Goal: Task Accomplishment & Management: Manage account settings

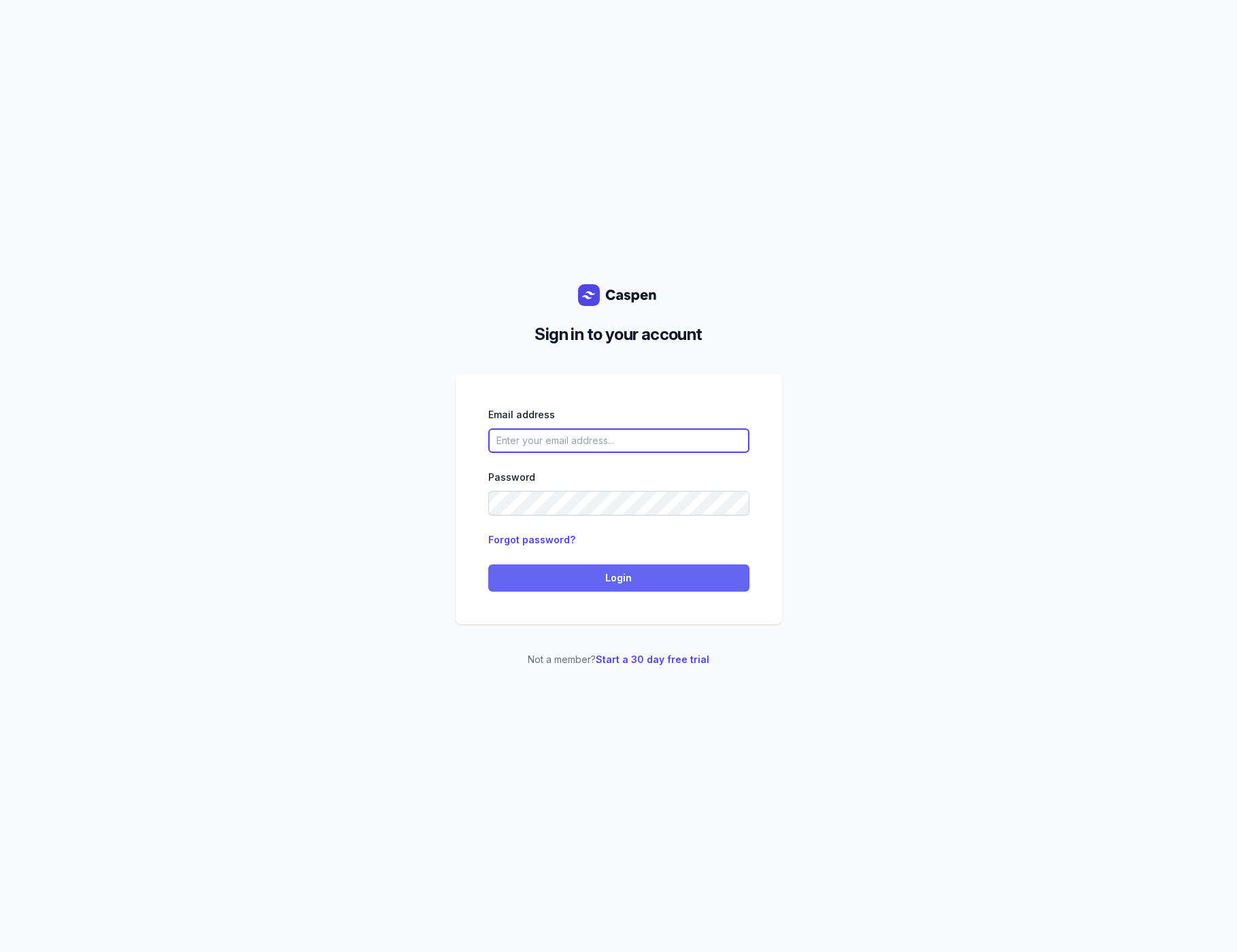
type input "[PERSON_NAME][EMAIL_ADDRESS][DOMAIN_NAME][PERSON_NAME]"
click at [572, 579] on span "Login" at bounding box center [619, 577] width 245 height 16
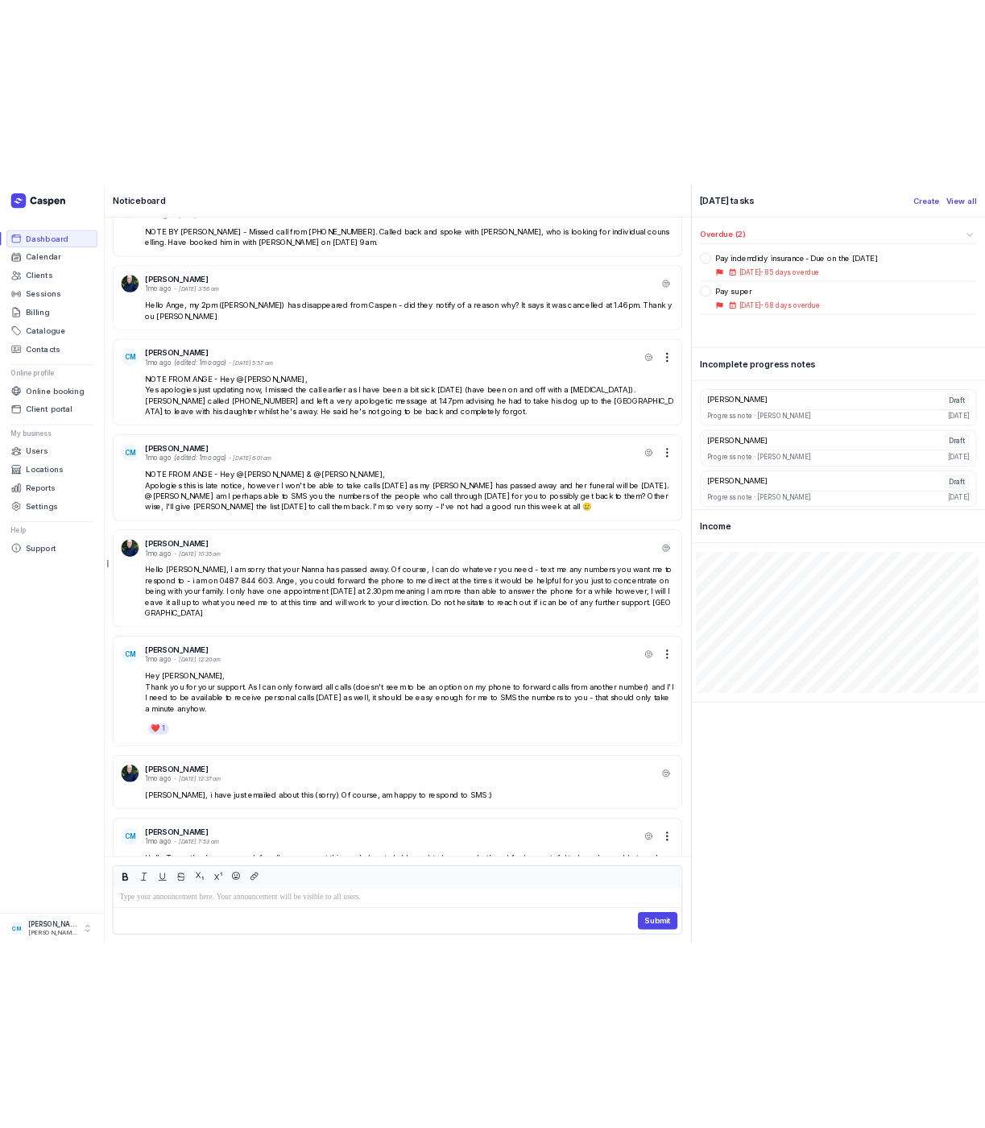
scroll to position [-564, 0]
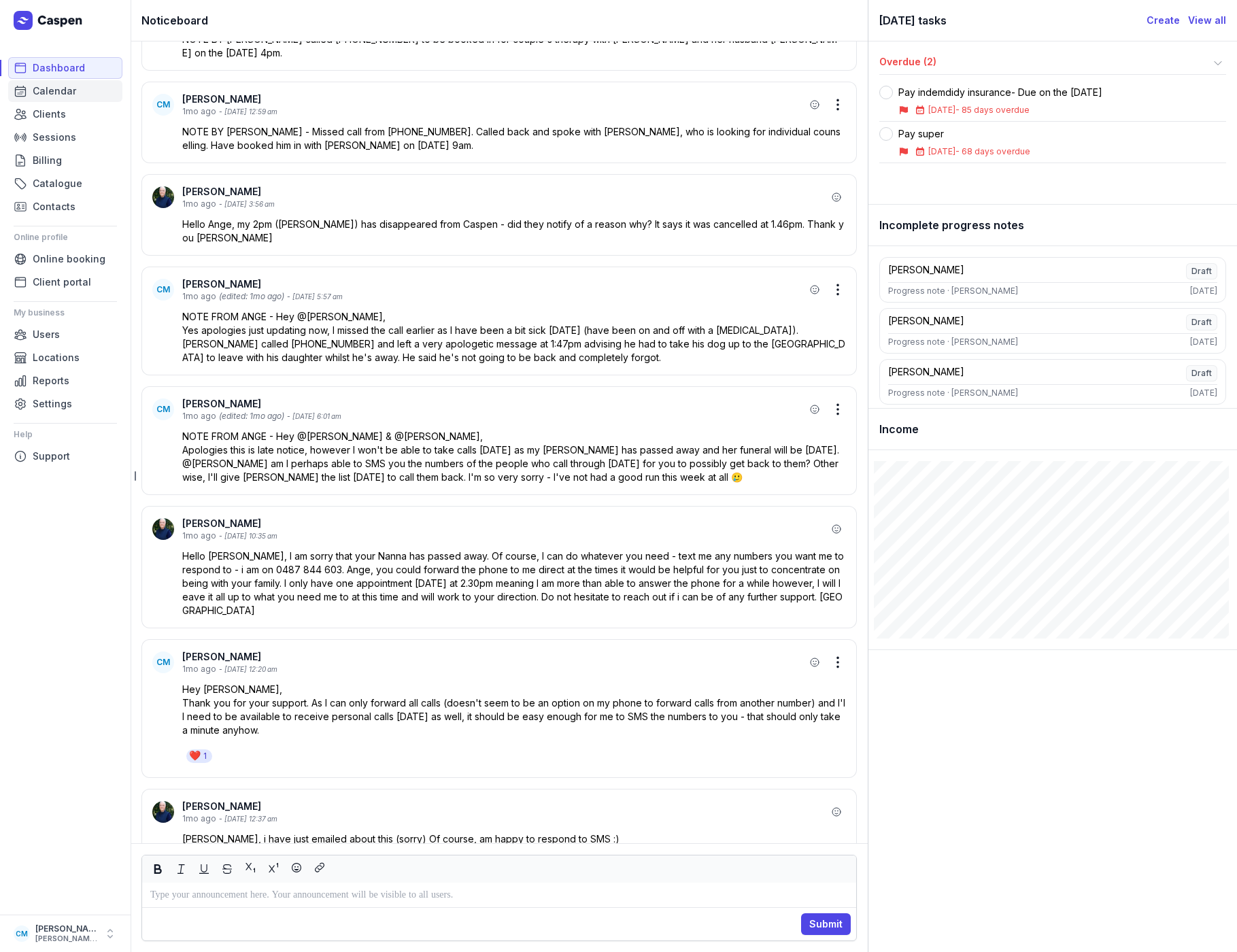
click at [54, 89] on span "Calendar" at bounding box center [55, 90] width 44 height 16
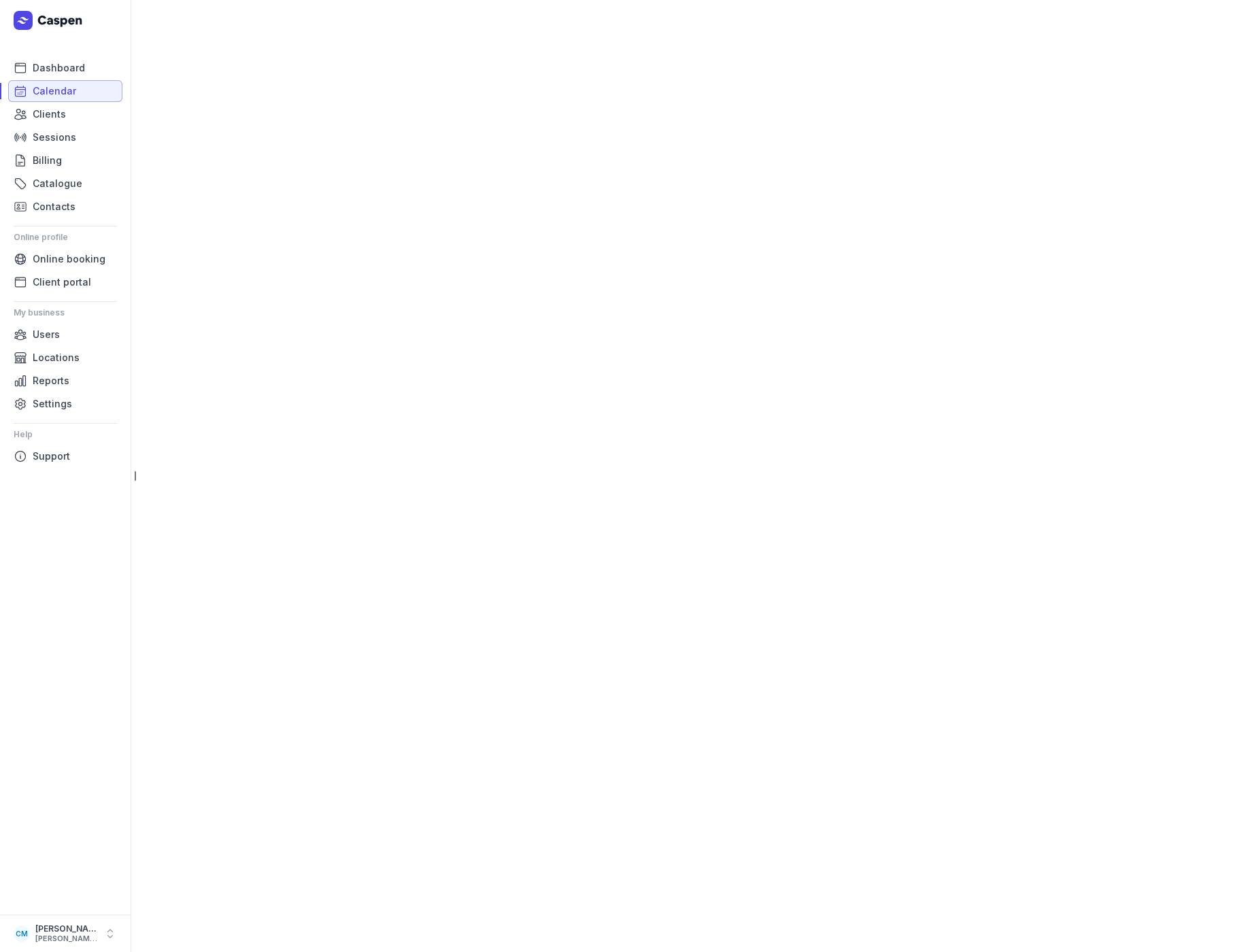
select select "week"
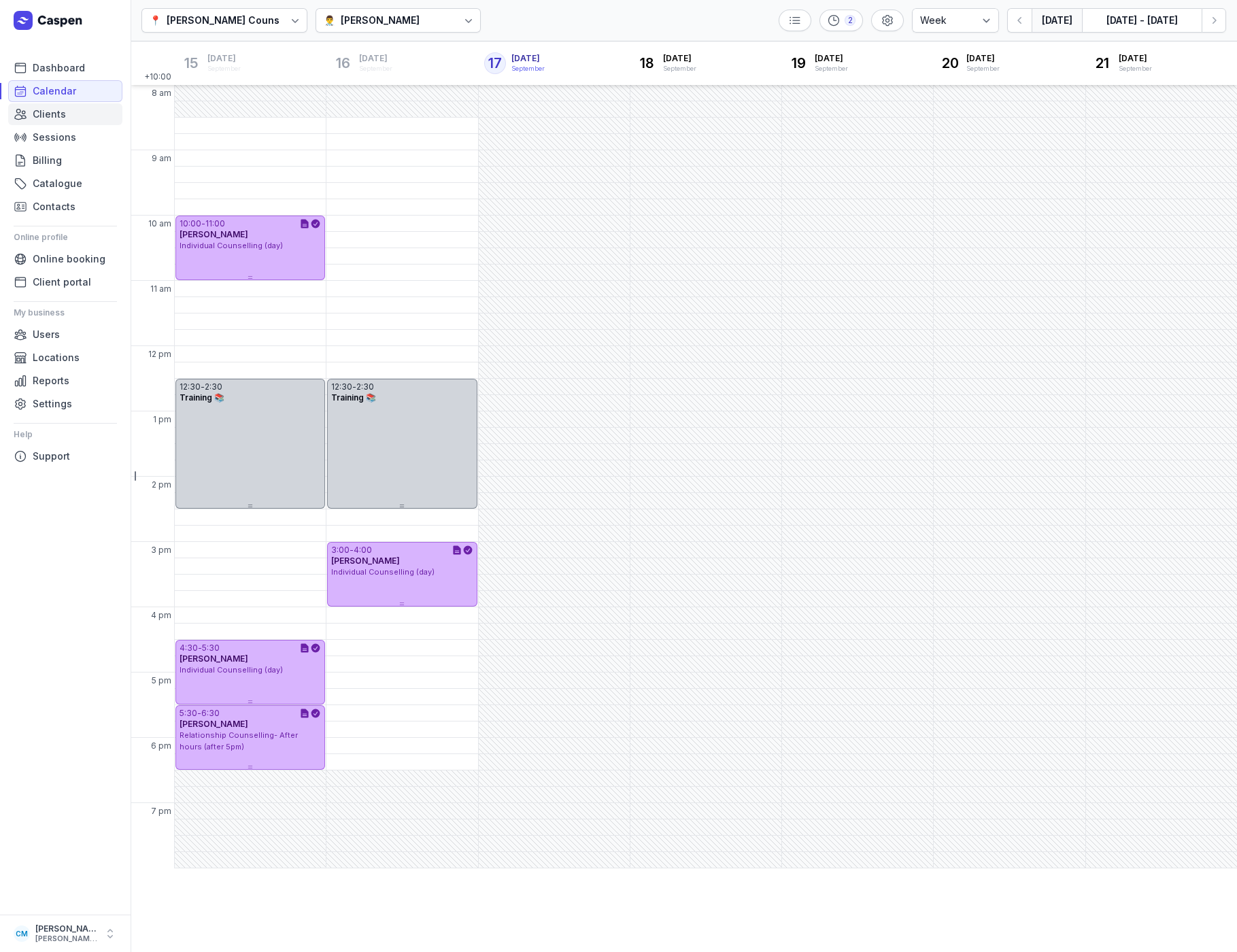
click at [50, 115] on span "Clients" at bounding box center [49, 114] width 33 height 16
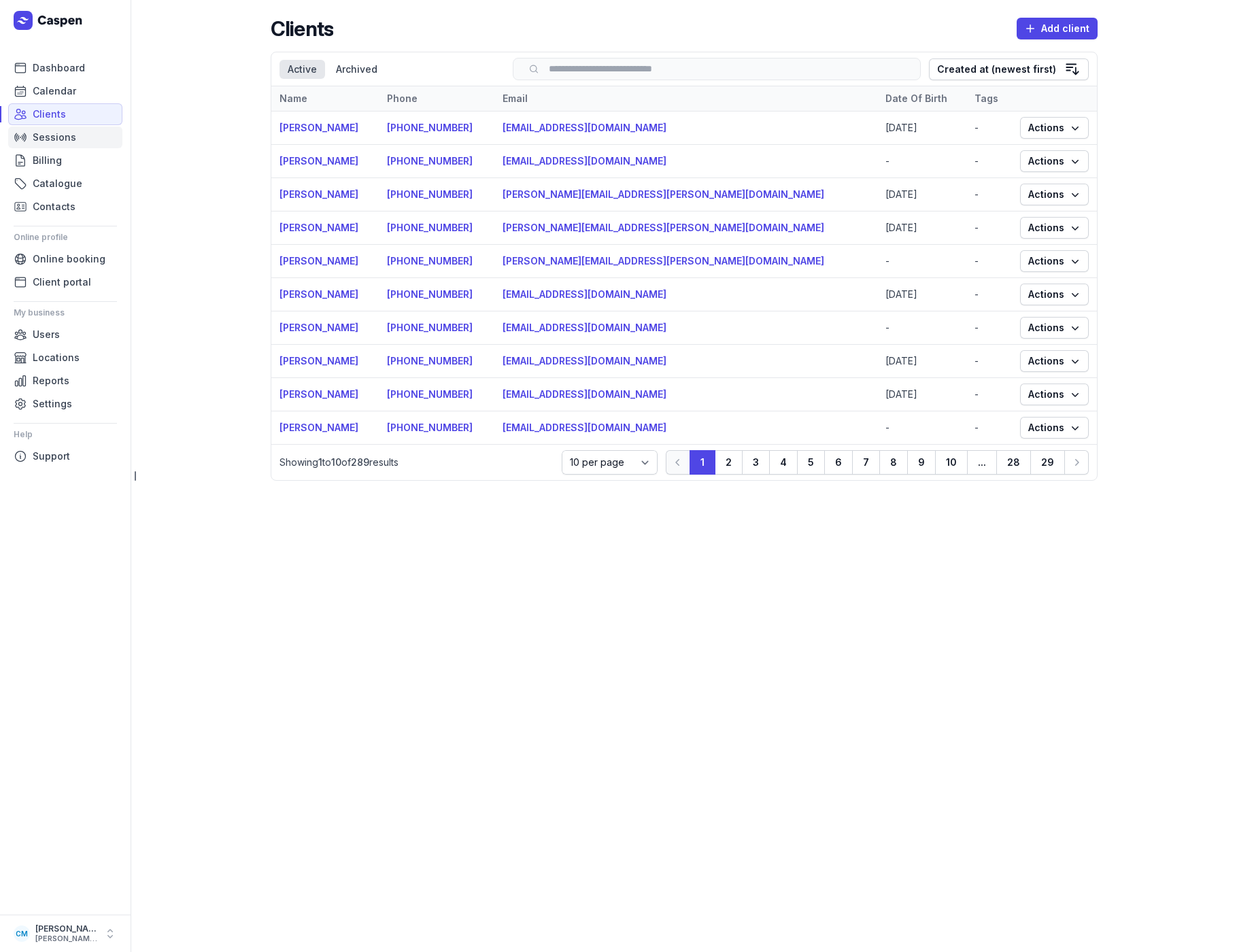
click at [51, 145] on link "Sessions" at bounding box center [65, 138] width 114 height 22
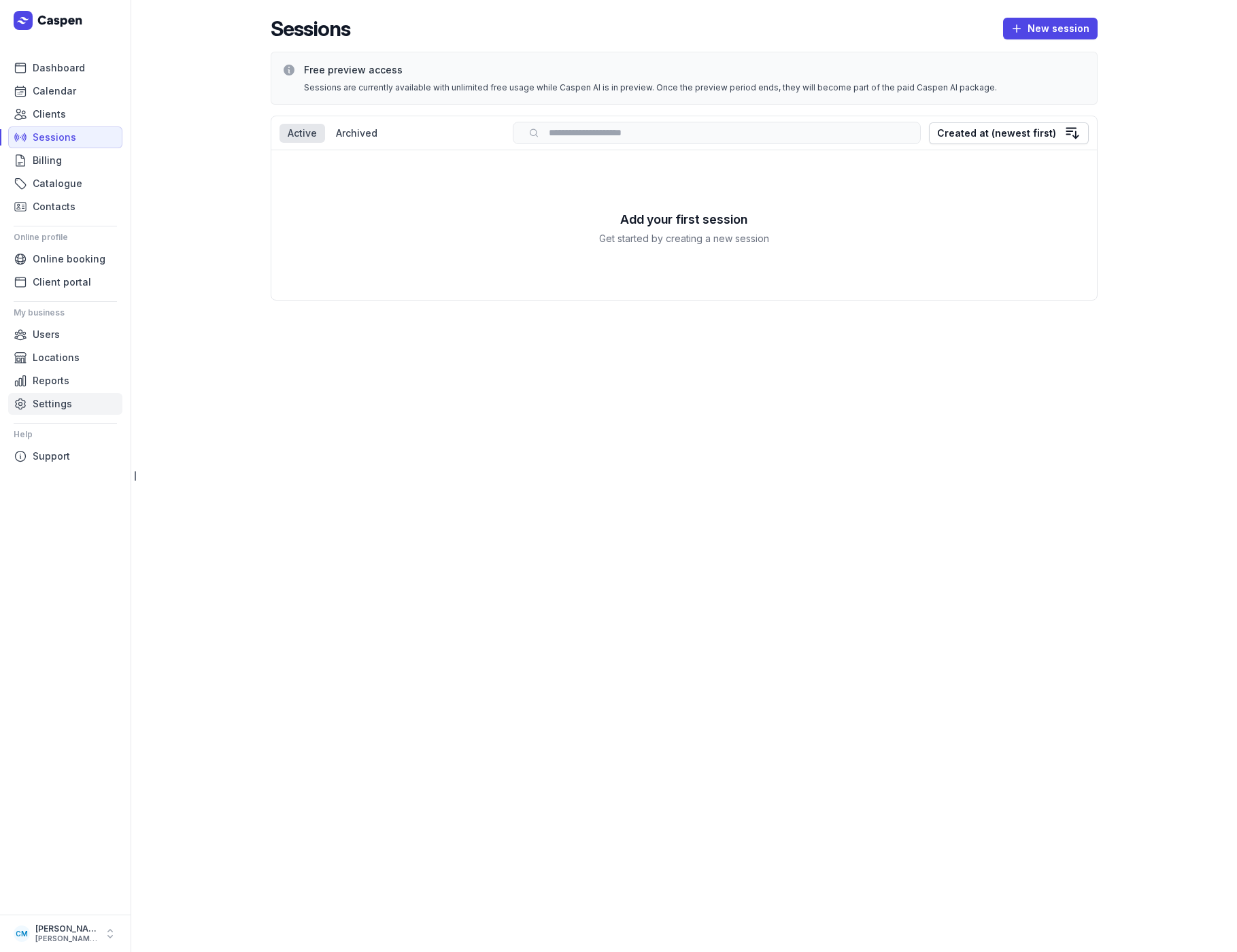
click at [46, 400] on span "Settings" at bounding box center [52, 403] width 40 height 16
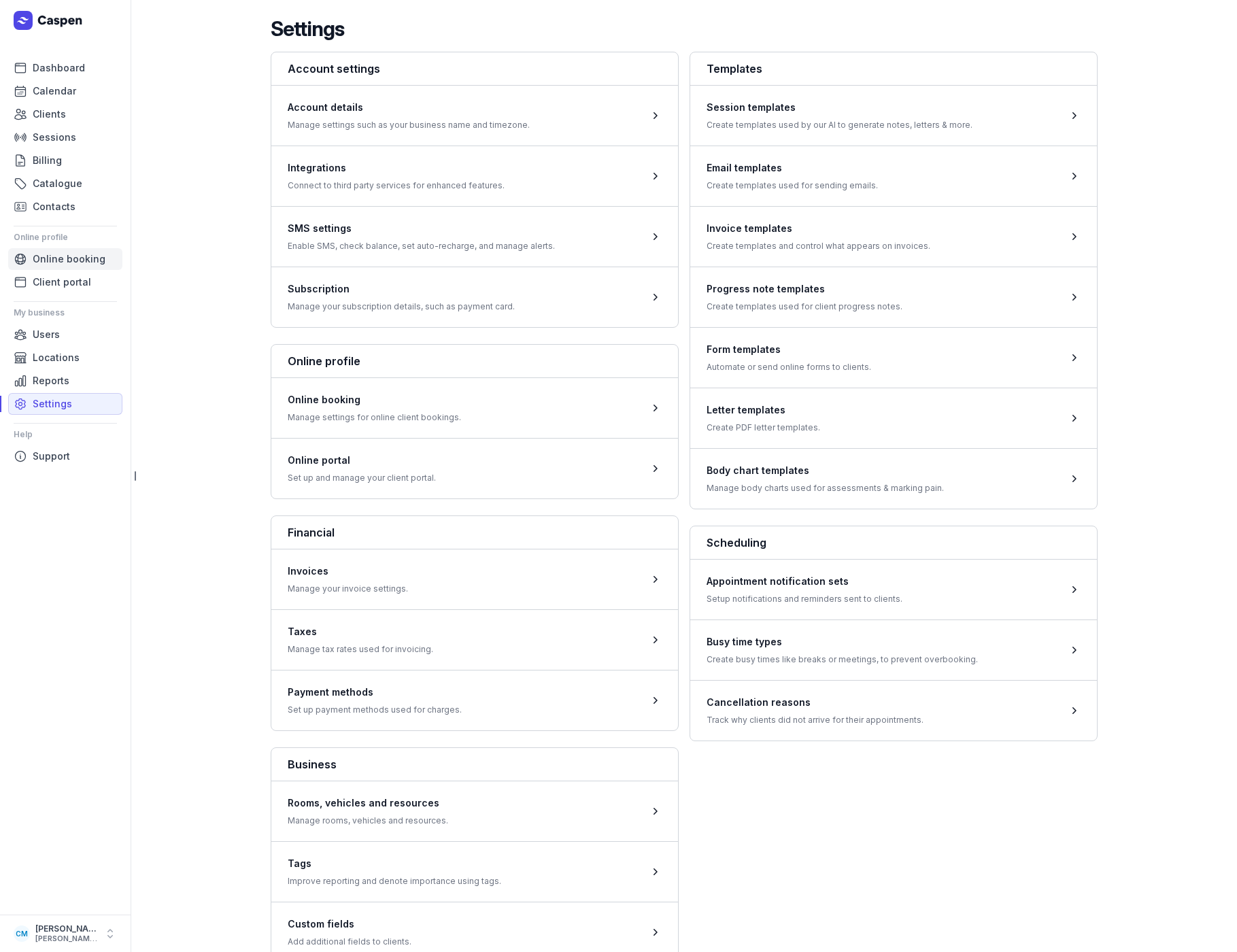
click at [50, 259] on span "Online booking" at bounding box center [69, 258] width 73 height 16
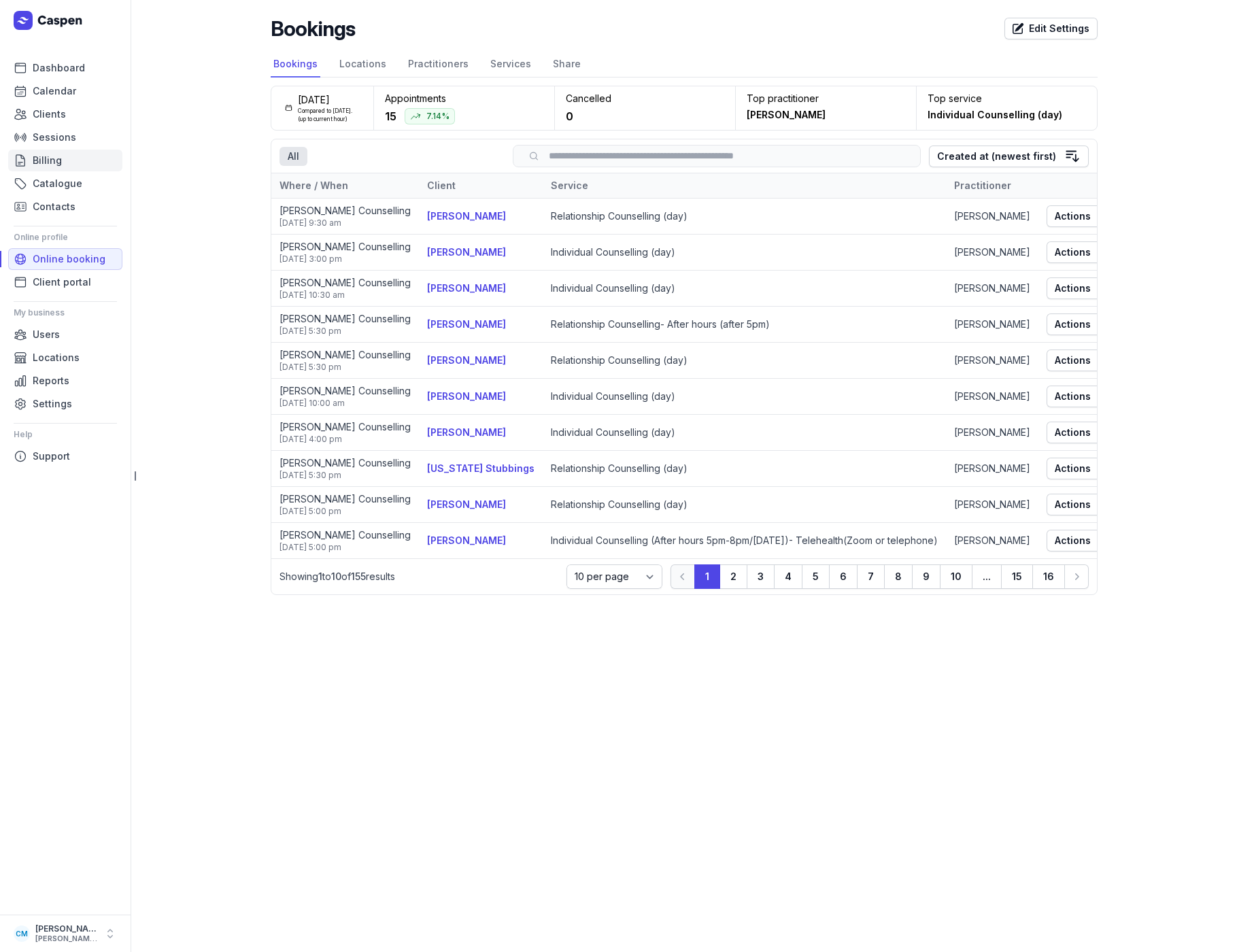
click at [43, 154] on span "Billing" at bounding box center [47, 160] width 30 height 16
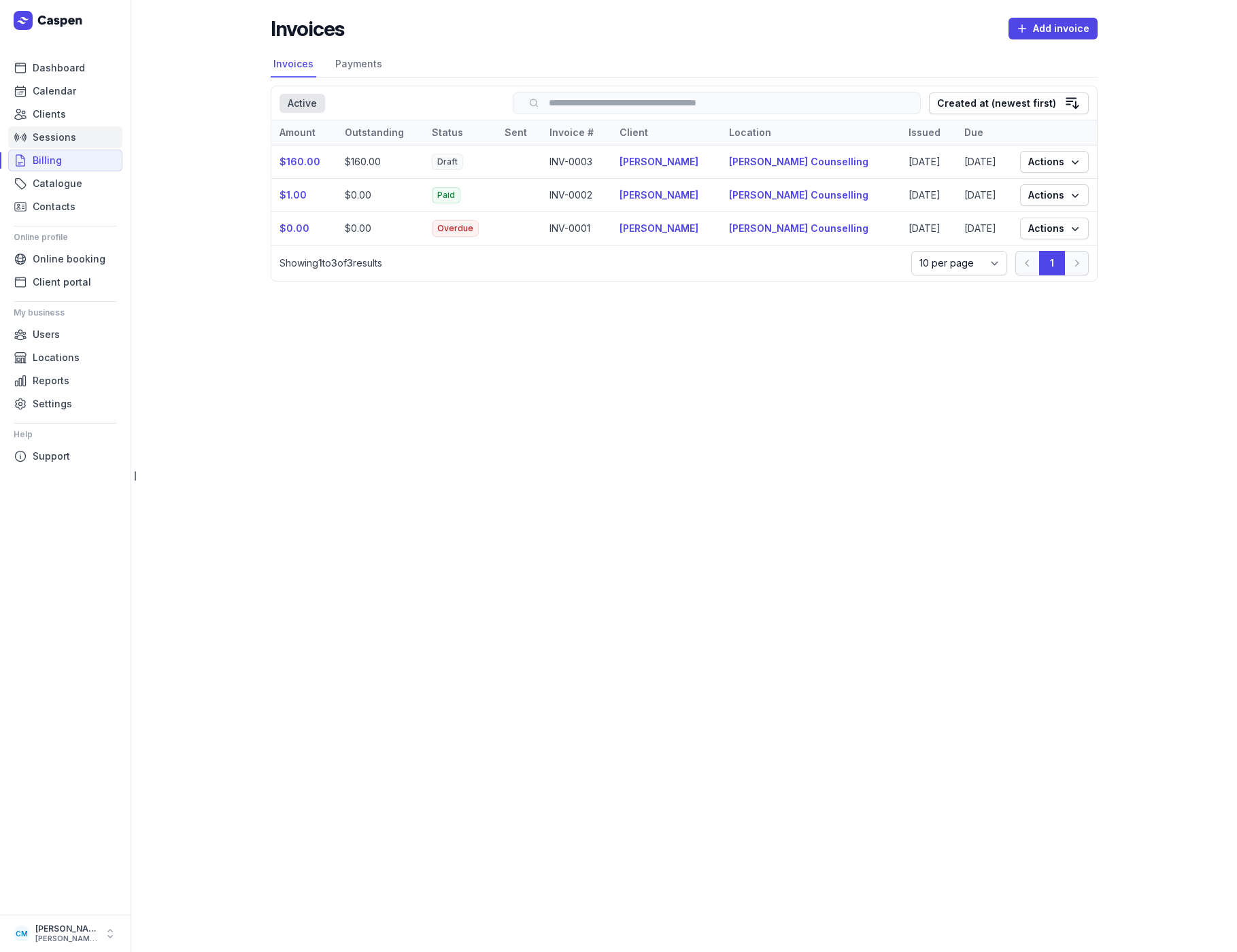
click at [51, 129] on span "Sessions" at bounding box center [55, 137] width 44 height 16
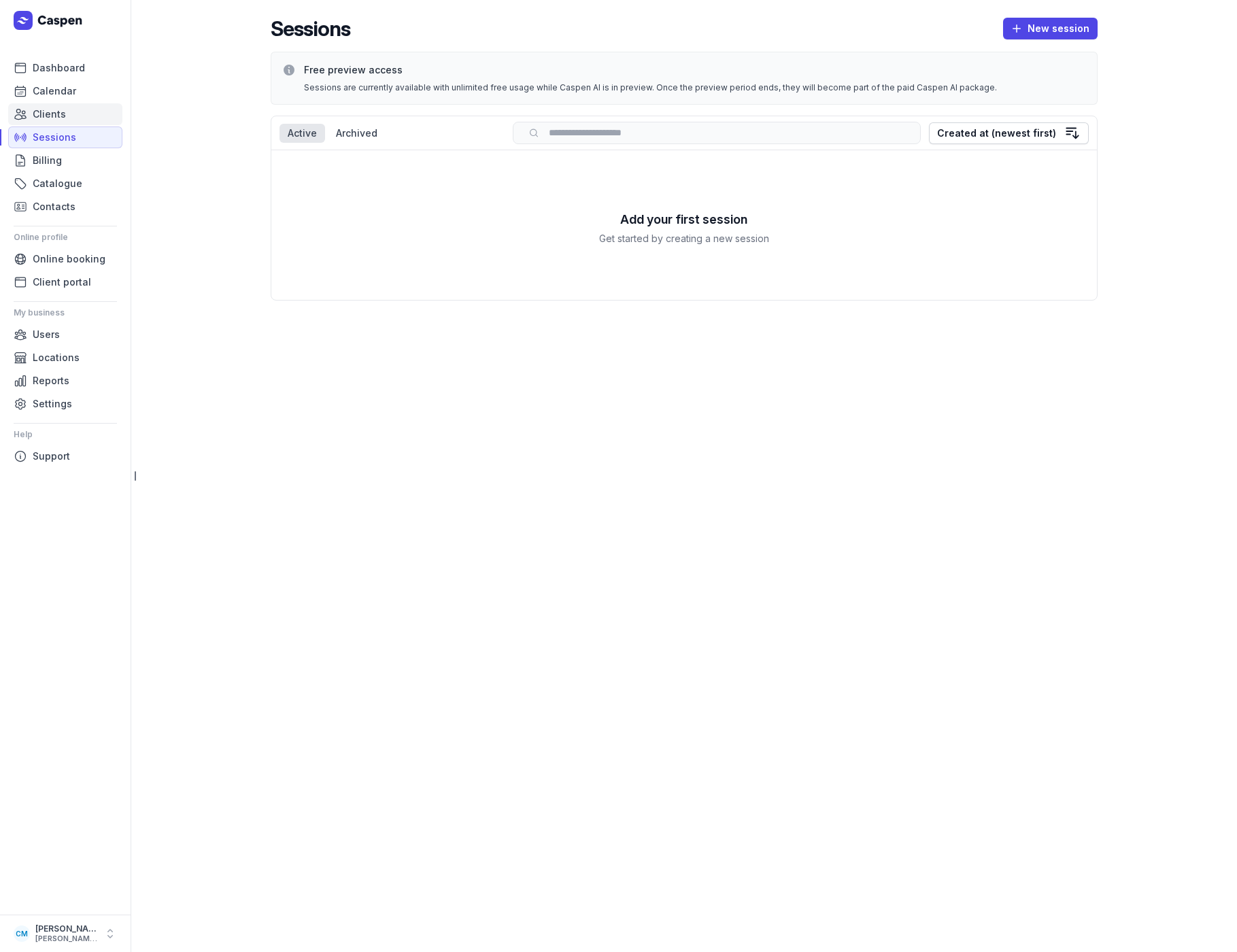
click at [52, 112] on span "Clients" at bounding box center [49, 114] width 33 height 16
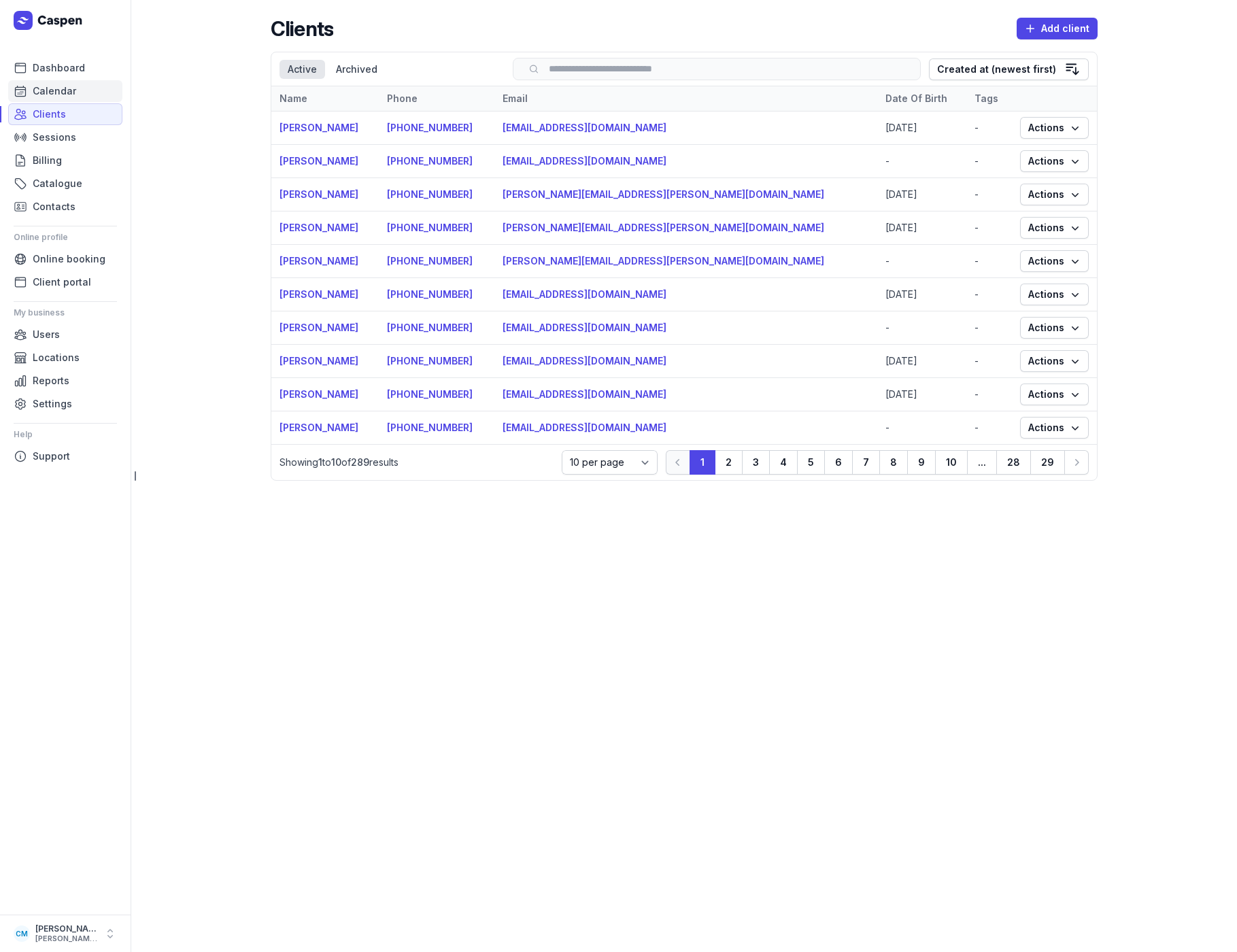
click at [54, 92] on span "Calendar" at bounding box center [55, 90] width 44 height 16
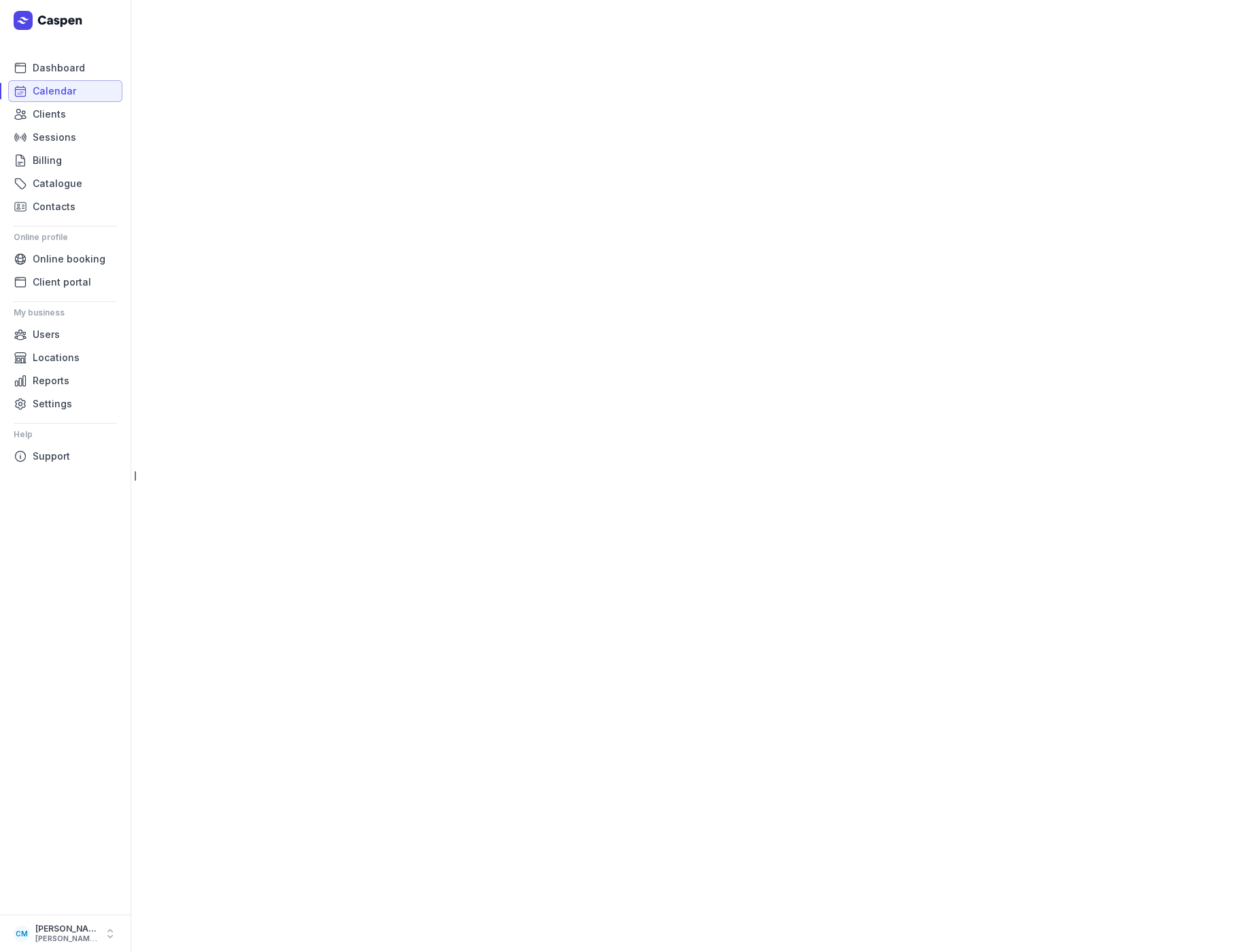
select select "week"
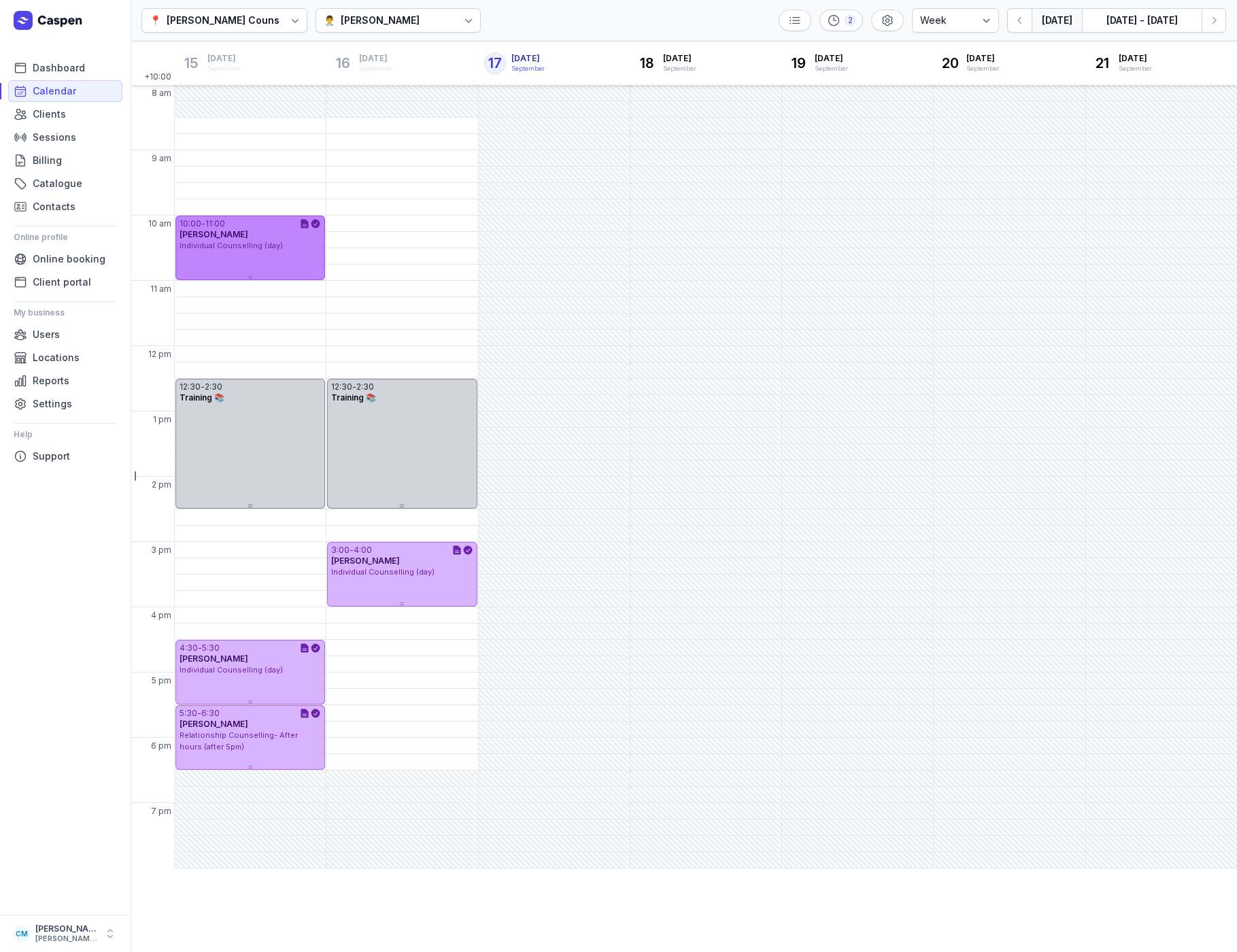
click at [250, 272] on div "10:00 - 11:00 Leonie Lloyd Individual Counselling (day)" at bounding box center [250, 247] width 149 height 65
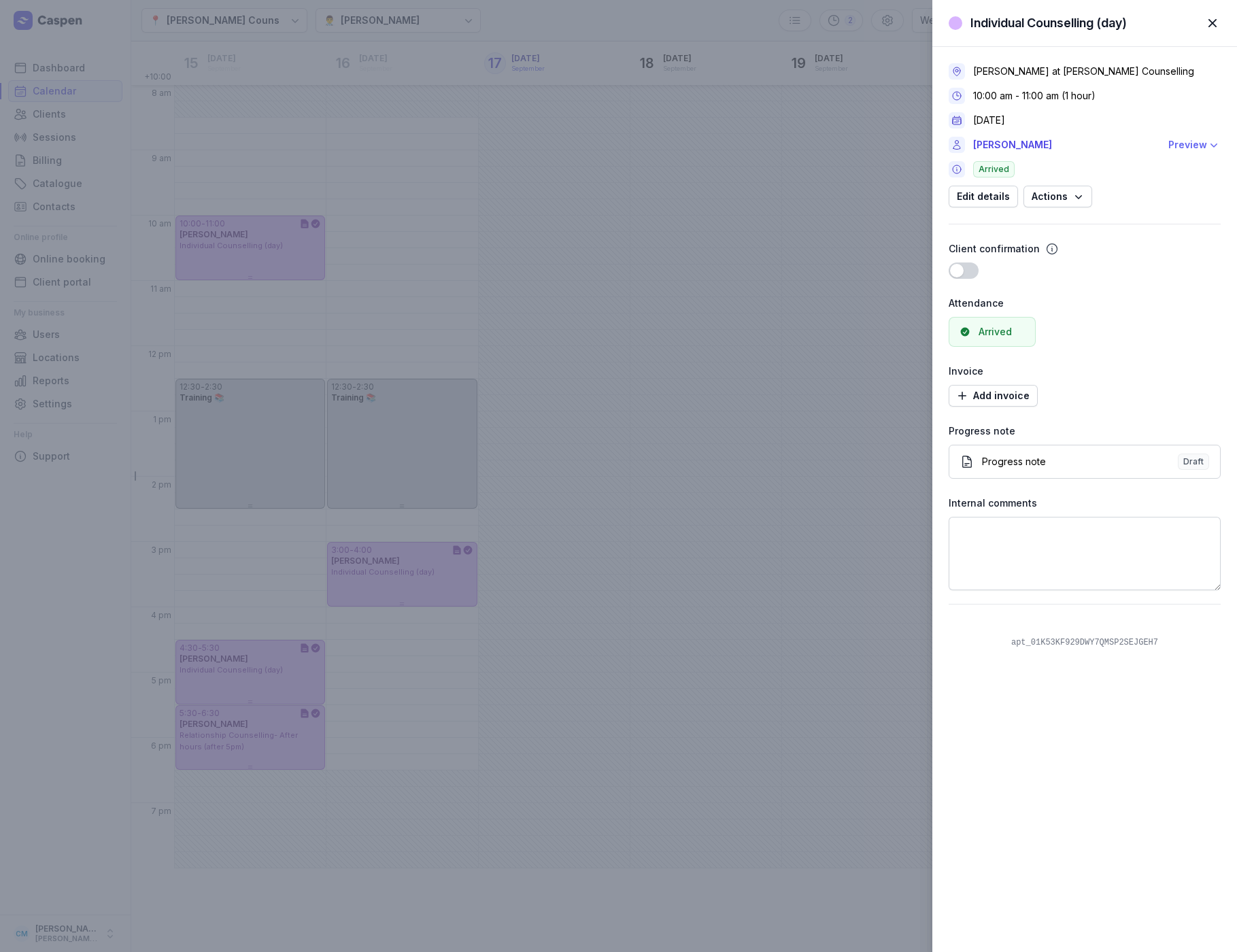
click at [1192, 142] on div "Preview" at bounding box center [1188, 144] width 39 height 16
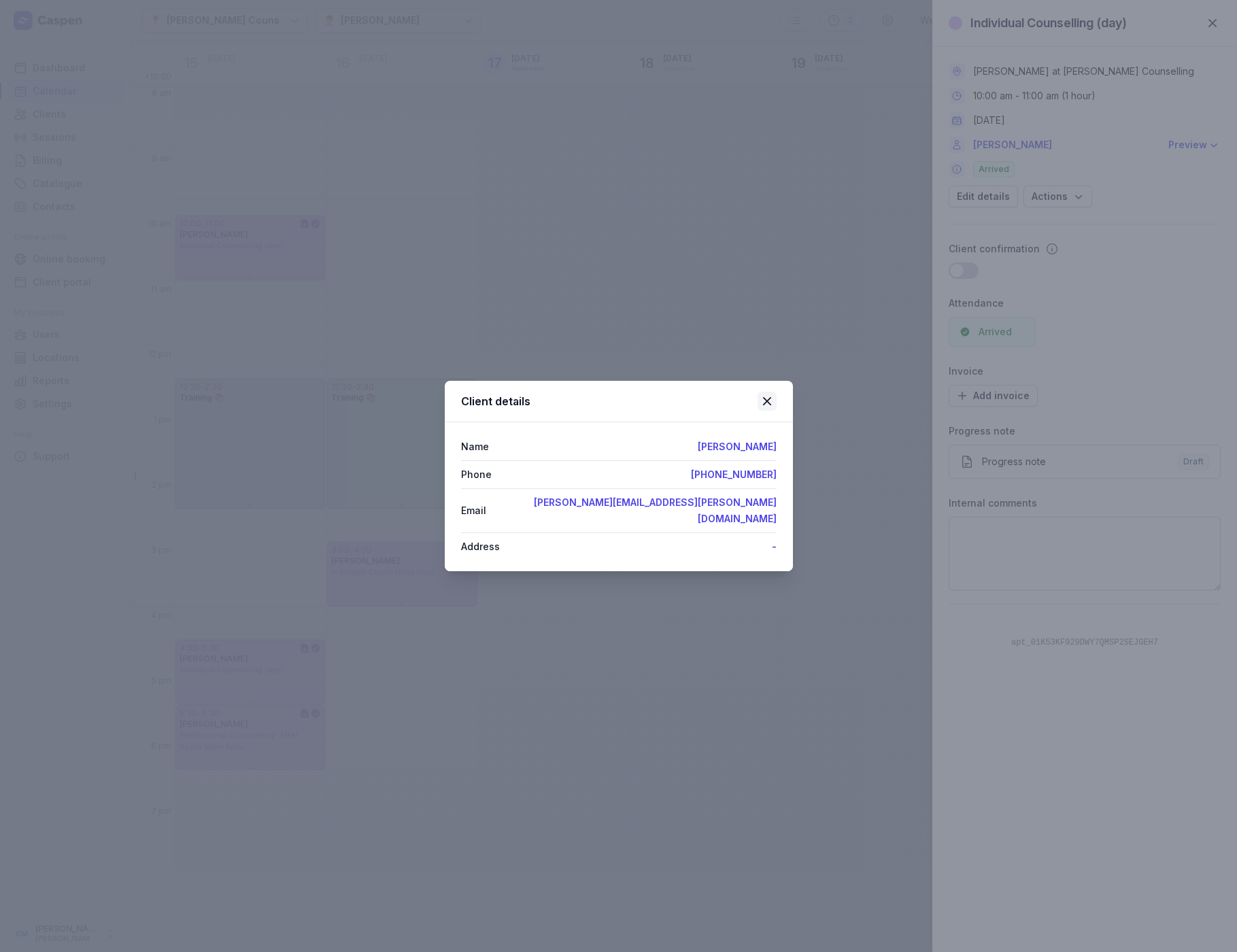
click at [766, 405] on icon at bounding box center [767, 401] width 8 height 8
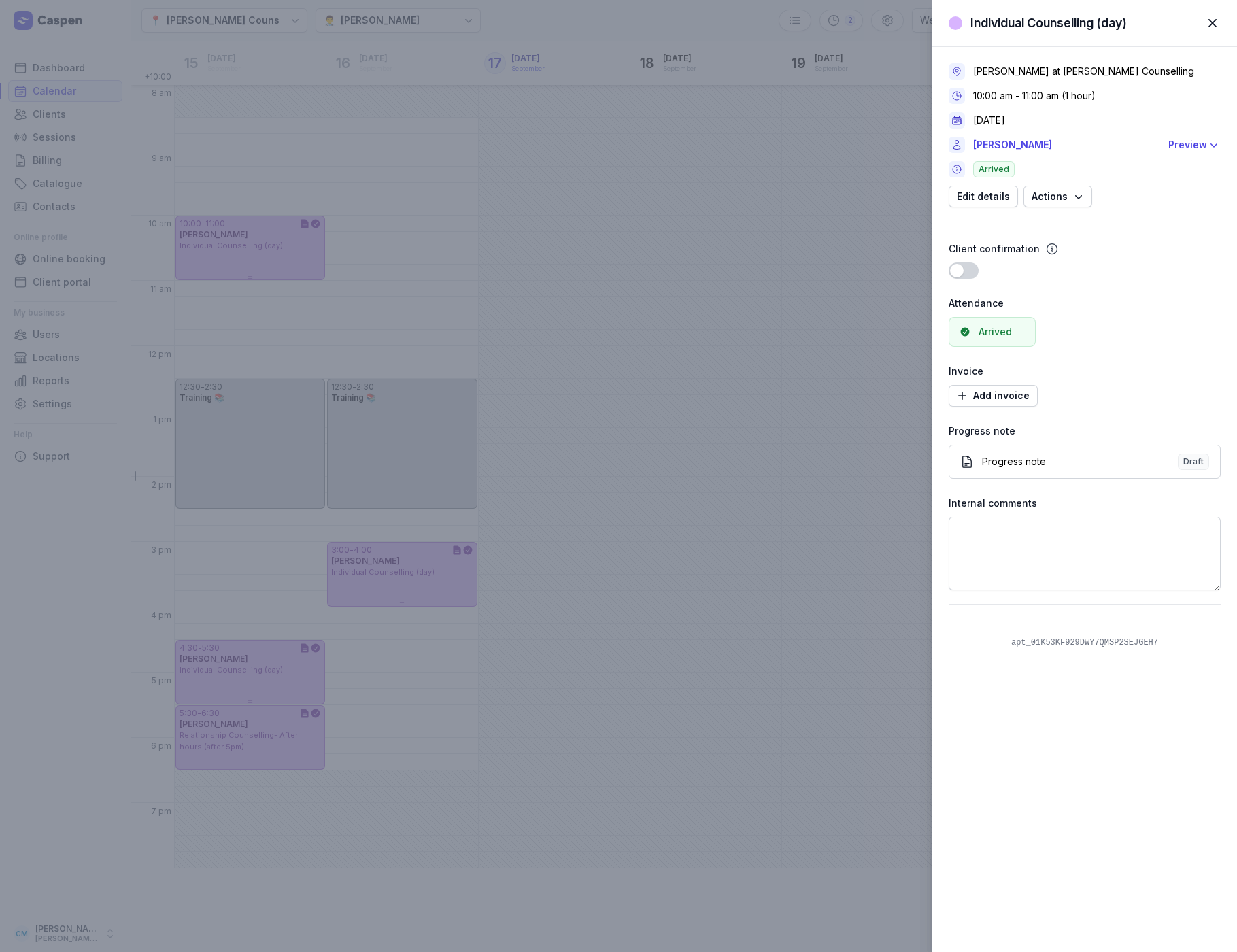
click at [477, 431] on div "Individual Counselling (day) Close panel Charlee Manaley at Courtney Mac Counse…" at bounding box center [618, 476] width 1237 height 952
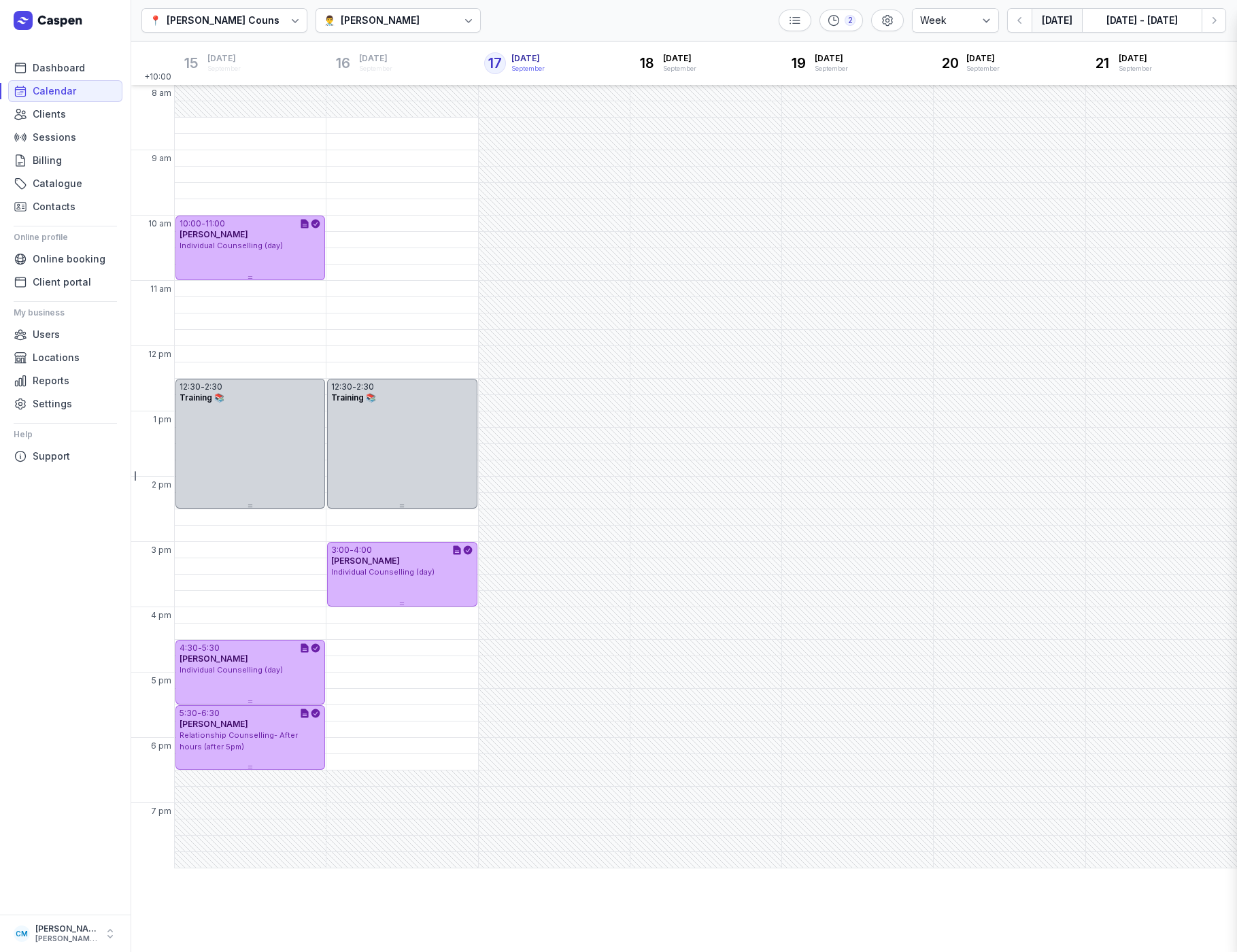
click at [402, 439] on div "Individual Counselling (day) Close panel Charlee Manaley at Courtney Mac Counse…" at bounding box center [618, 476] width 1237 height 952
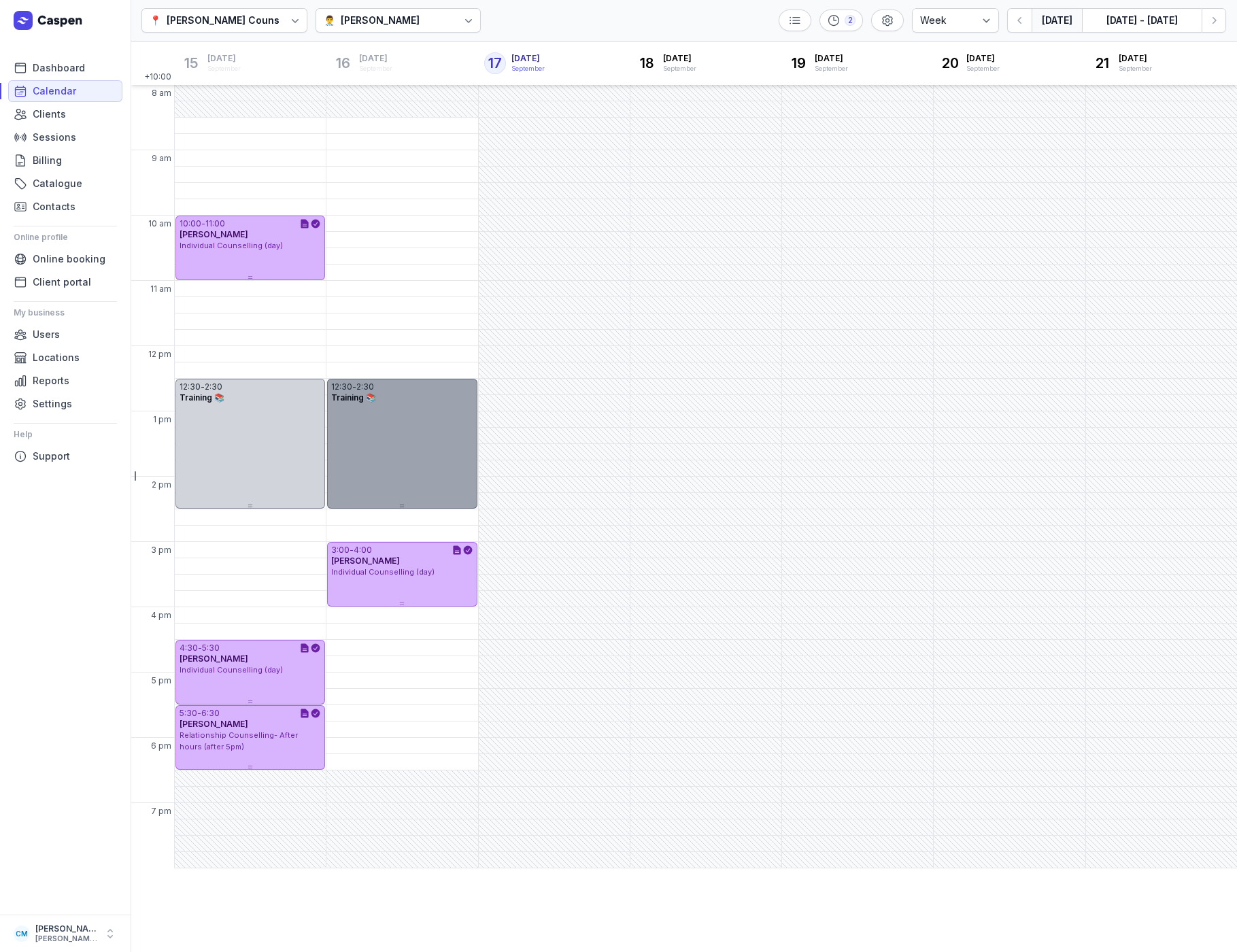
click at [420, 425] on div "12:30 - 2:30 Training 📚" at bounding box center [401, 444] width 149 height 130
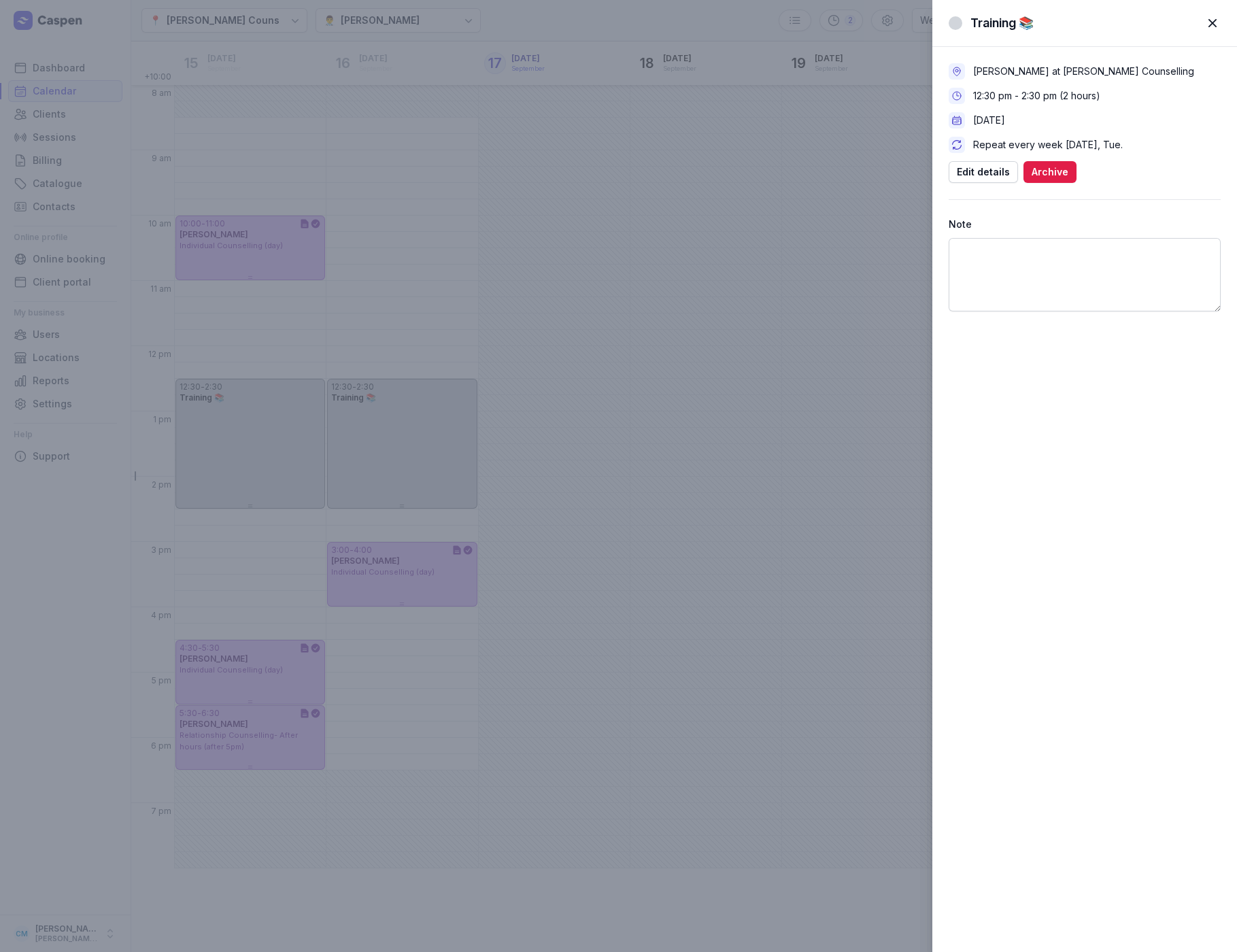
click at [234, 445] on div "Training 📚 Close panel Charlee Manaley at Courtney Mac Counselling 12:30 pm - 2…" at bounding box center [618, 476] width 1237 height 952
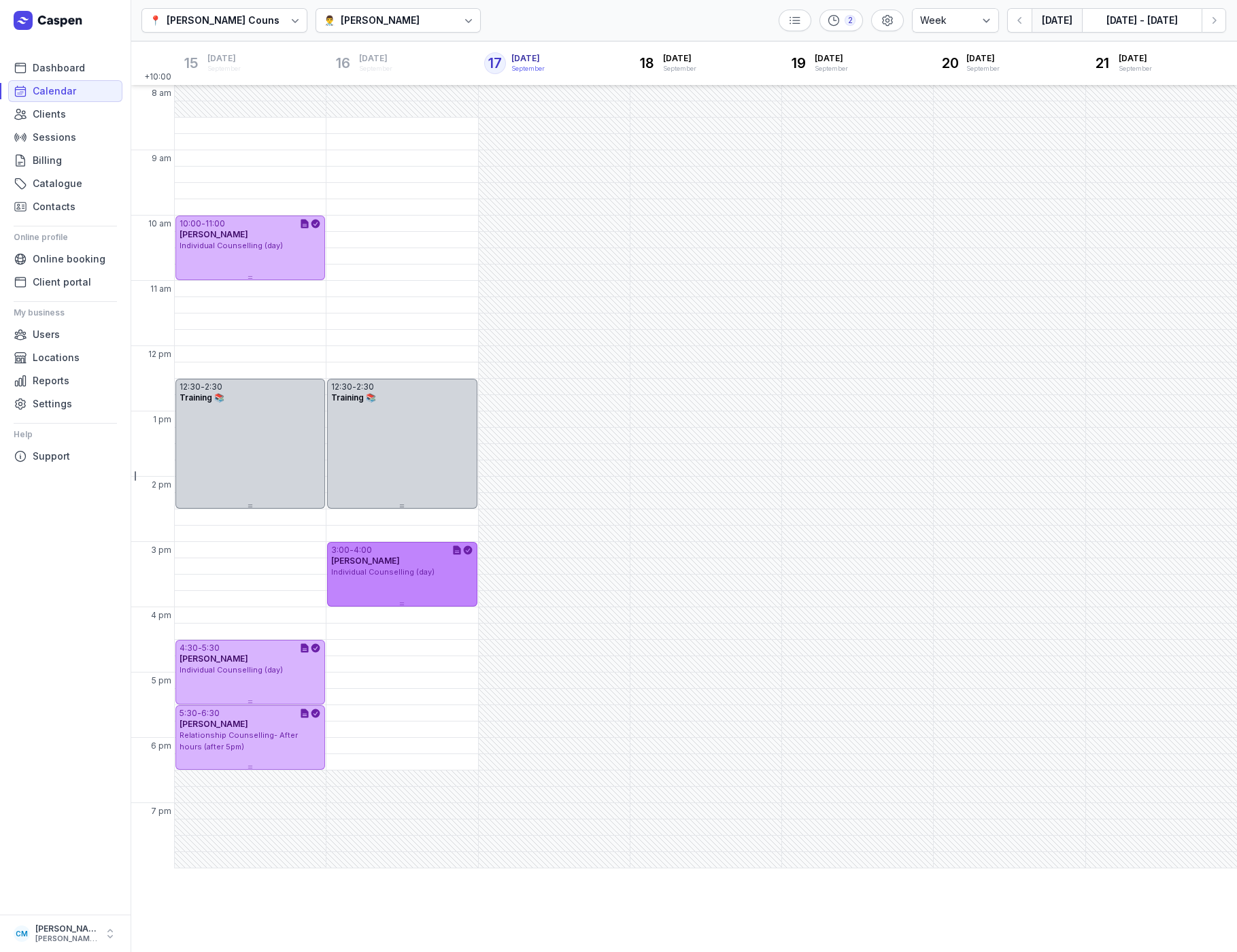
click at [369, 578] on div "3:00 - 4:00 Doug Taylor Individual Counselling (day)" at bounding box center [401, 574] width 149 height 65
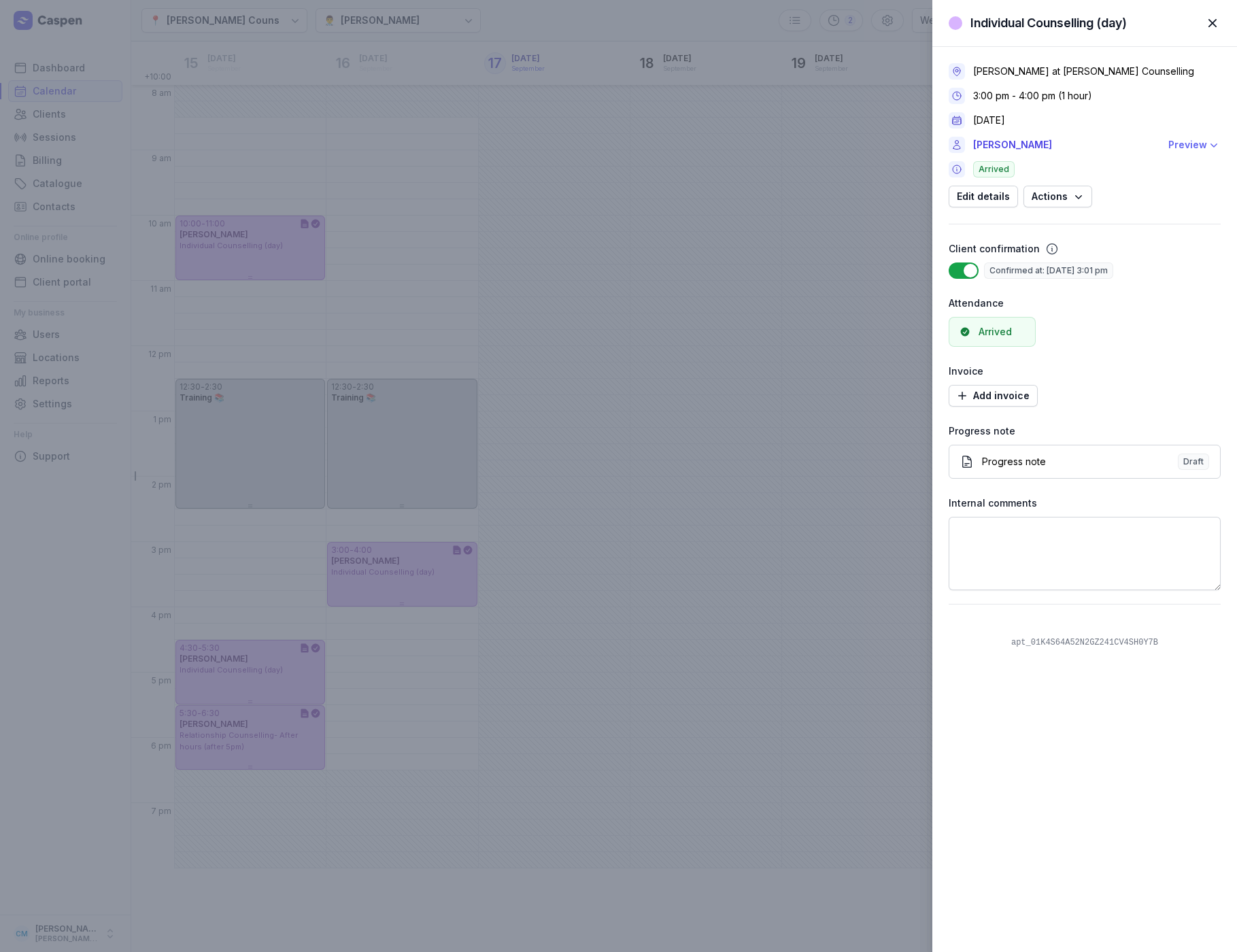
click at [1195, 140] on div "Preview" at bounding box center [1188, 144] width 39 height 16
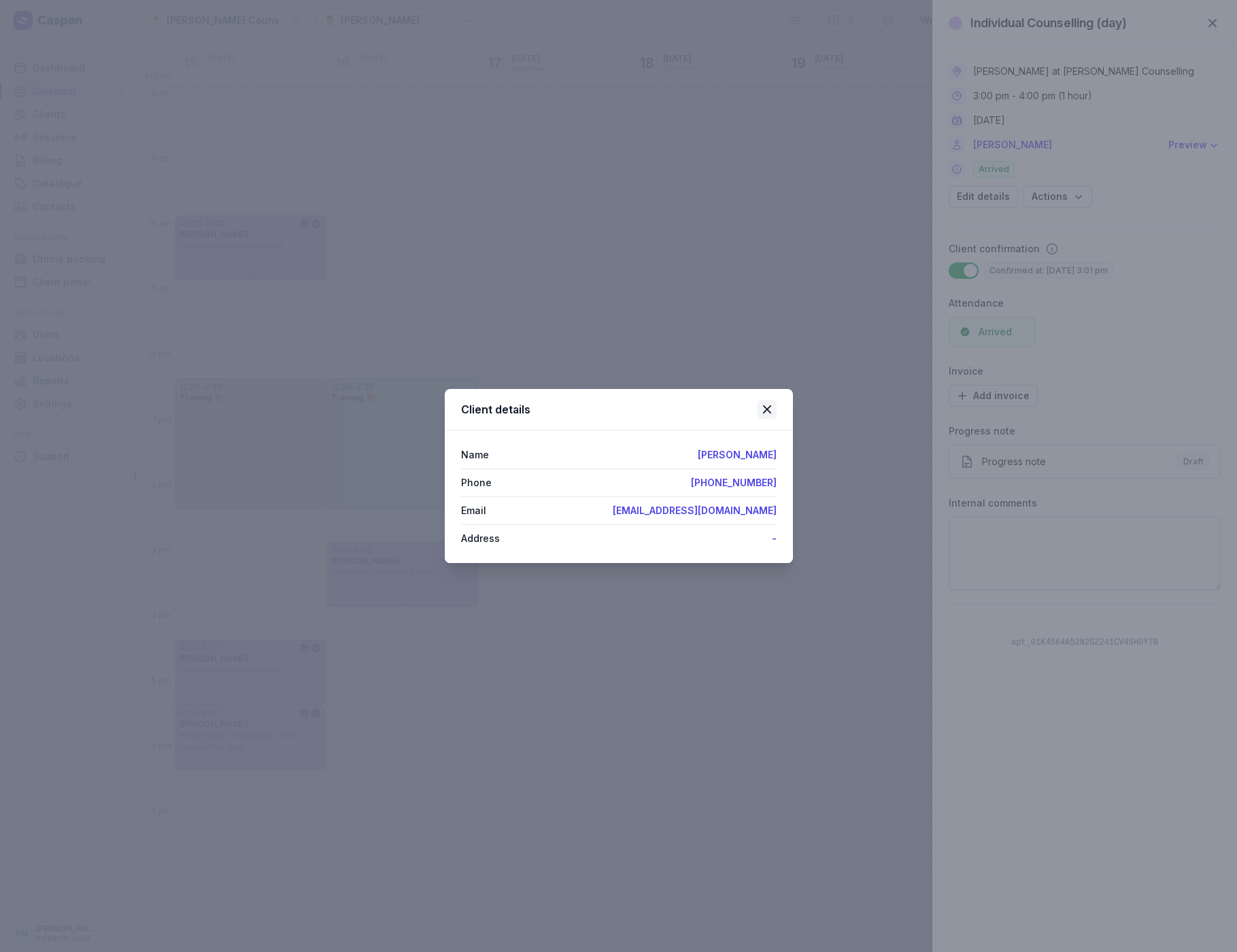
click at [768, 412] on icon at bounding box center [767, 408] width 16 height 16
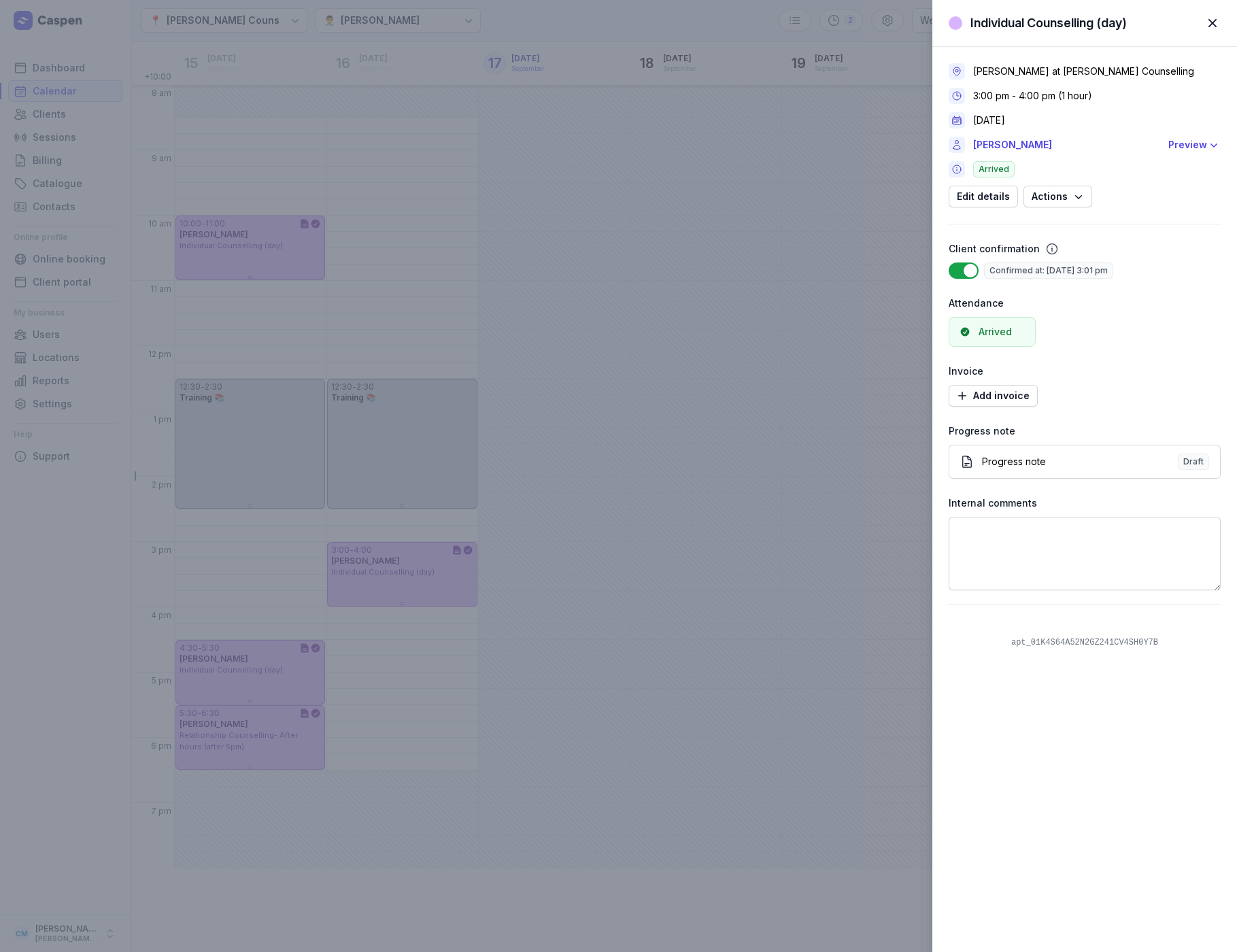
click at [547, 313] on div "Individual Counselling (day) Close panel Charlee Manaley at Courtney Mac Counse…" at bounding box center [618, 476] width 1237 height 952
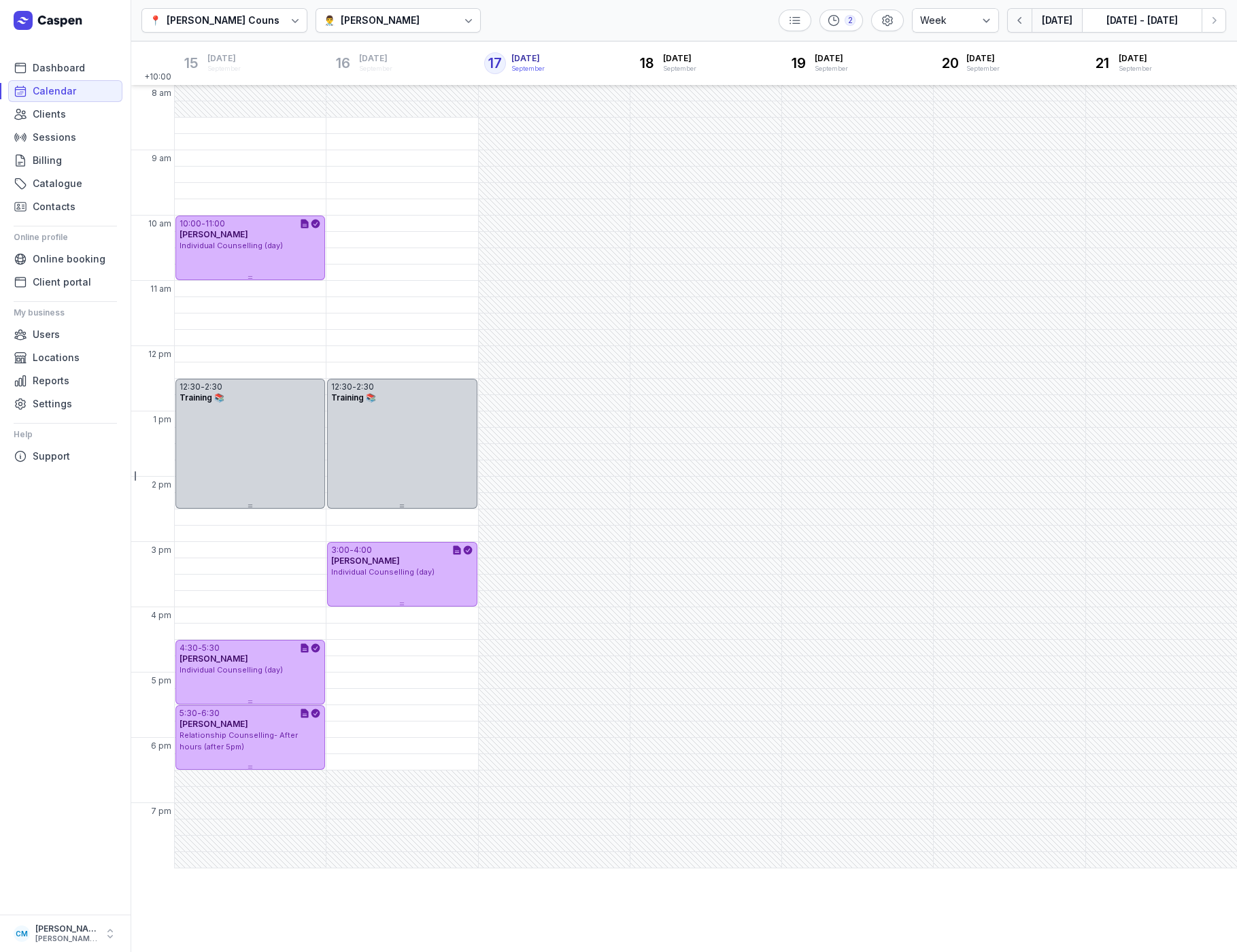
click at [1030, 16] on button "button" at bounding box center [1019, 20] width 24 height 24
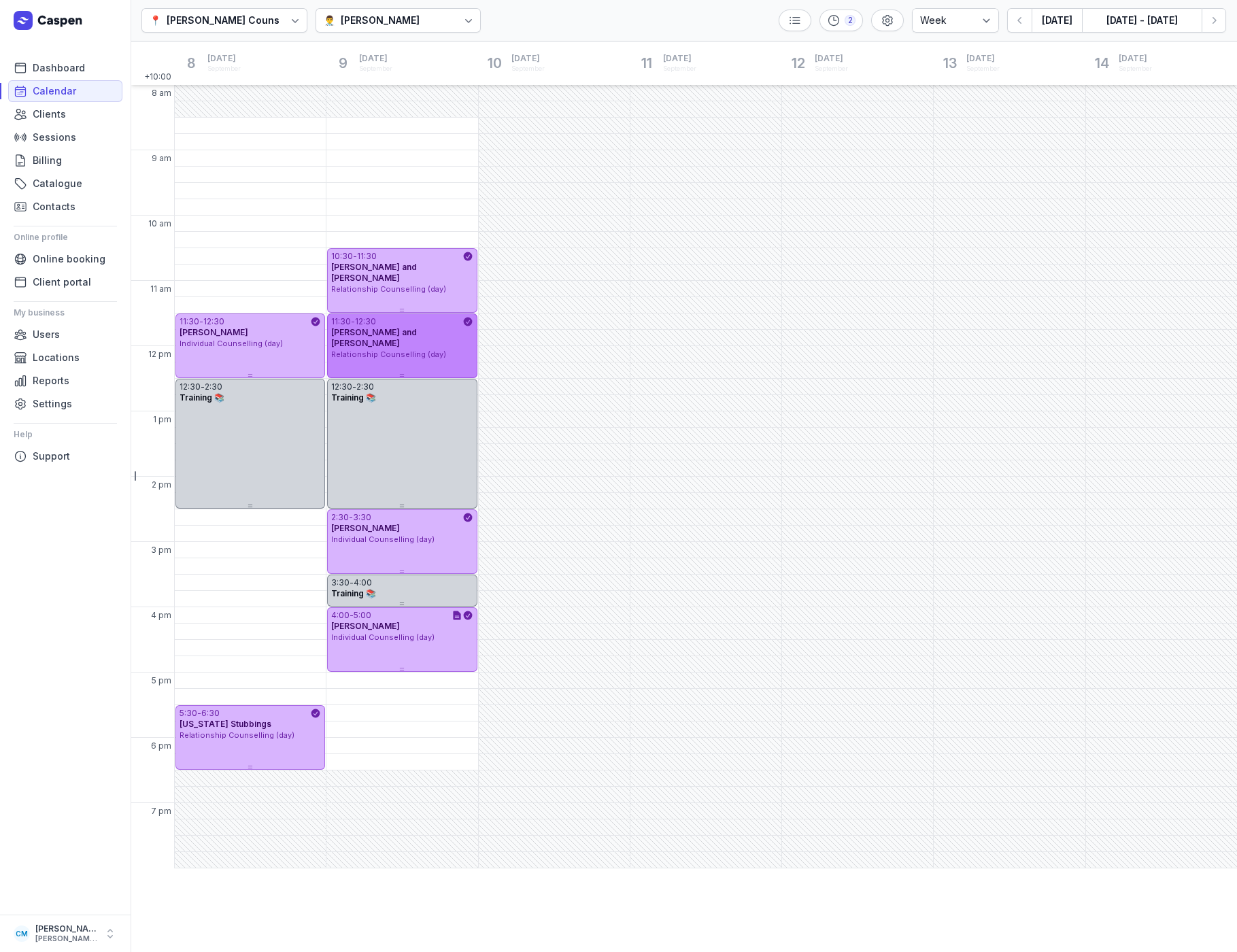
click at [411, 362] on div "11:30 - 12:30 Nicole and Braydon Montgomery Relationship Counselling (day)" at bounding box center [401, 345] width 149 height 65
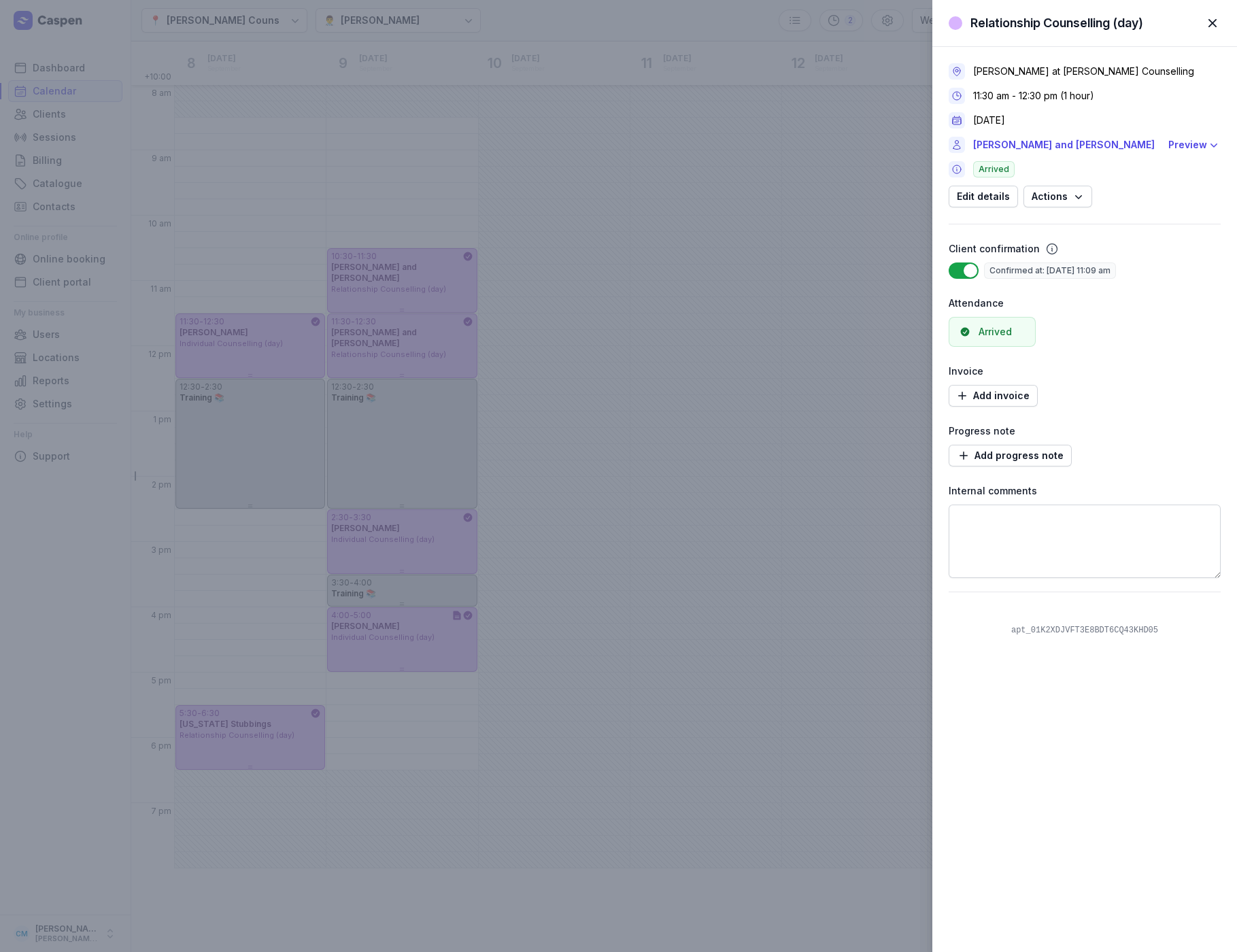
click at [1211, 20] on span "button" at bounding box center [1212, 23] width 30 height 30
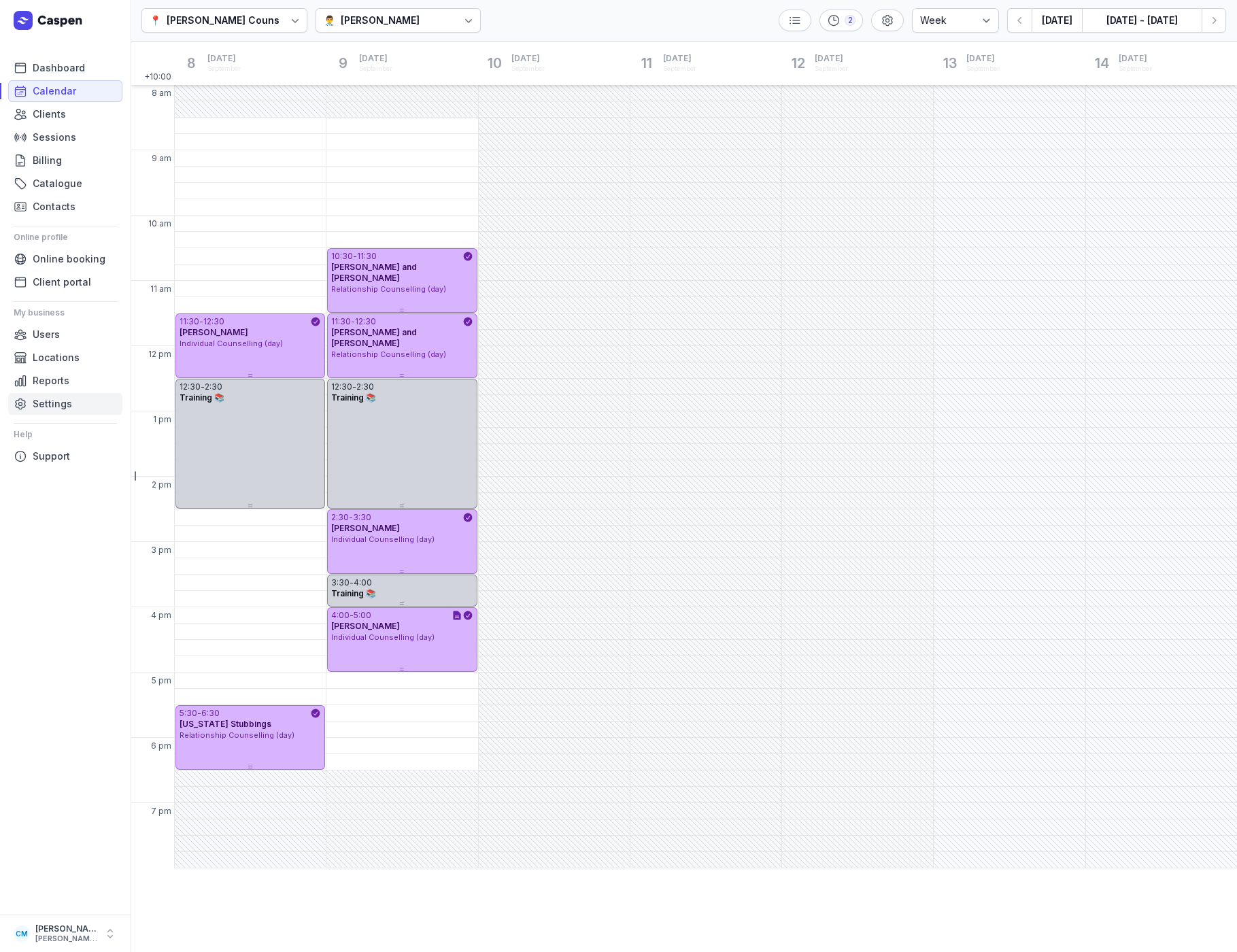
click at [54, 401] on span "Settings" at bounding box center [52, 403] width 40 height 16
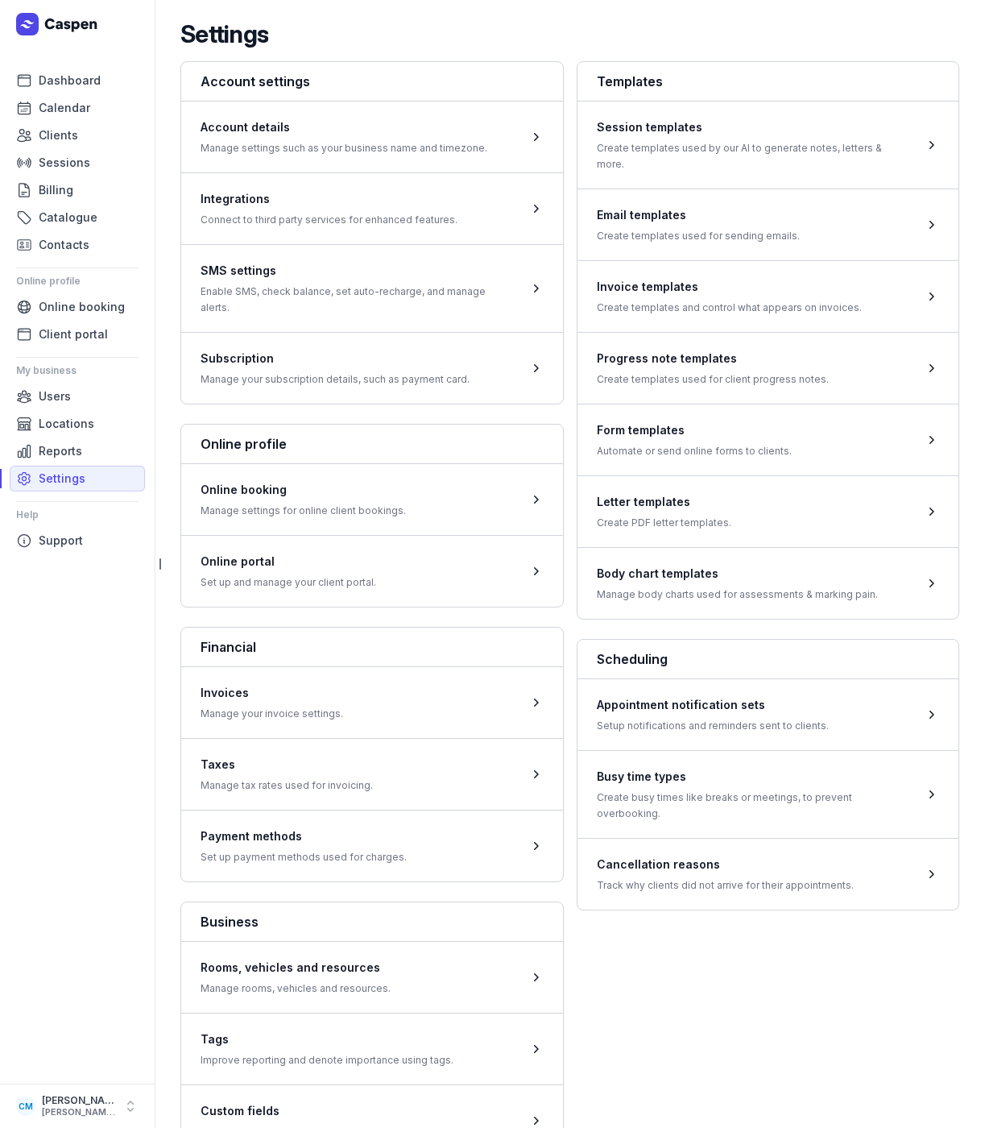
click at [756, 963] on div "Account settings Account details Manage settings such as your business name and…" at bounding box center [569, 726] width 779 height 1330
click at [686, 709] on span at bounding box center [769, 714] width 382 height 72
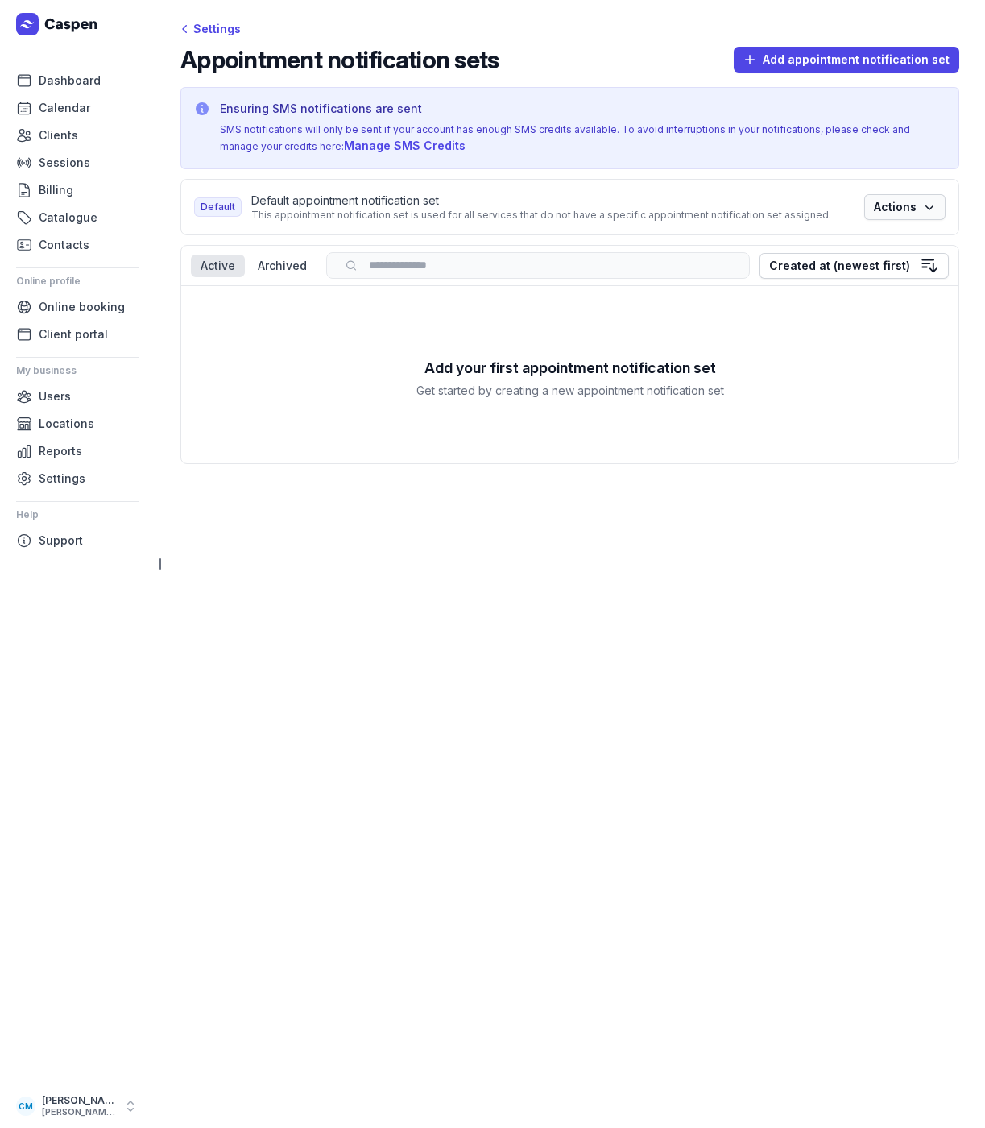
click at [892, 206] on span "Actions" at bounding box center [905, 206] width 62 height 19
click at [834, 376] on div "Add your first appointment notification set Get started by creating a new appoi…" at bounding box center [569, 374] width 777 height 177
click at [920, 207] on span "Actions" at bounding box center [905, 206] width 62 height 19
click at [554, 337] on div "Add your first appointment notification set Get started by creating a new appoi…" at bounding box center [569, 374] width 777 height 177
click at [893, 205] on span "Actions" at bounding box center [905, 206] width 62 height 19
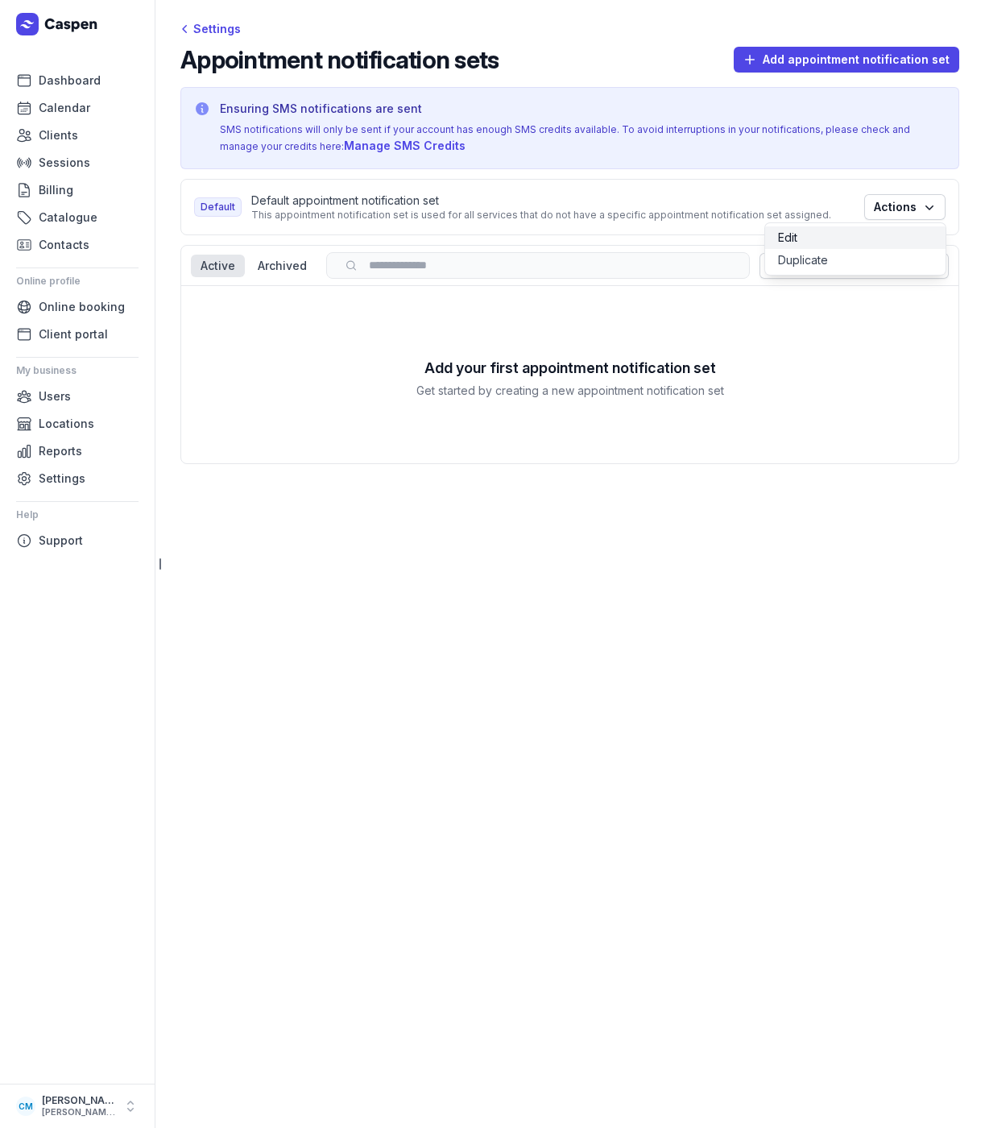
click at [785, 236] on link "Edit" at bounding box center [855, 237] width 180 height 23
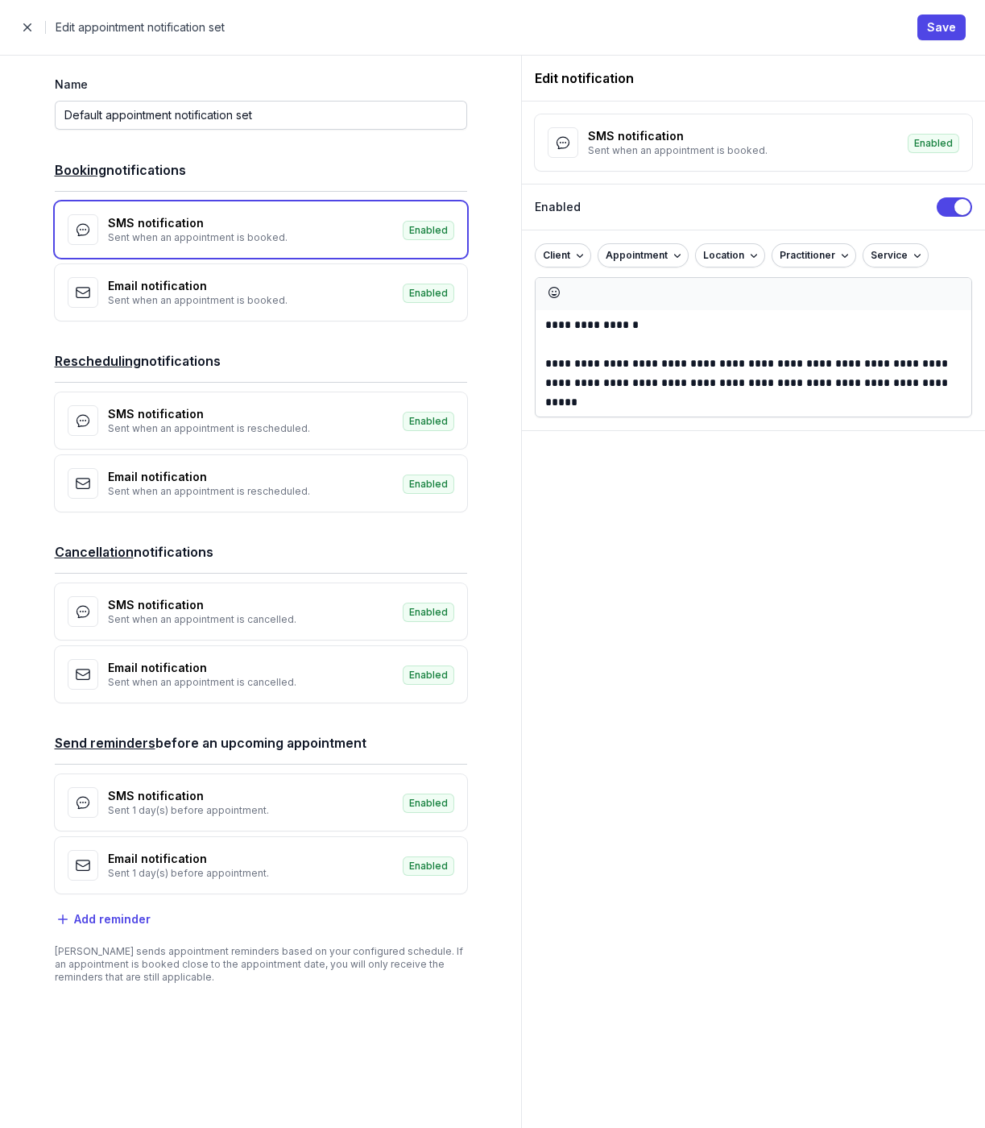
click at [507, 638] on div "Name Default appointment notification set Booking notifications SMS notificatio…" at bounding box center [260, 592] width 521 height 1072
click at [245, 797] on div "SMS notification" at bounding box center [250, 796] width 285 height 16
select select "days"
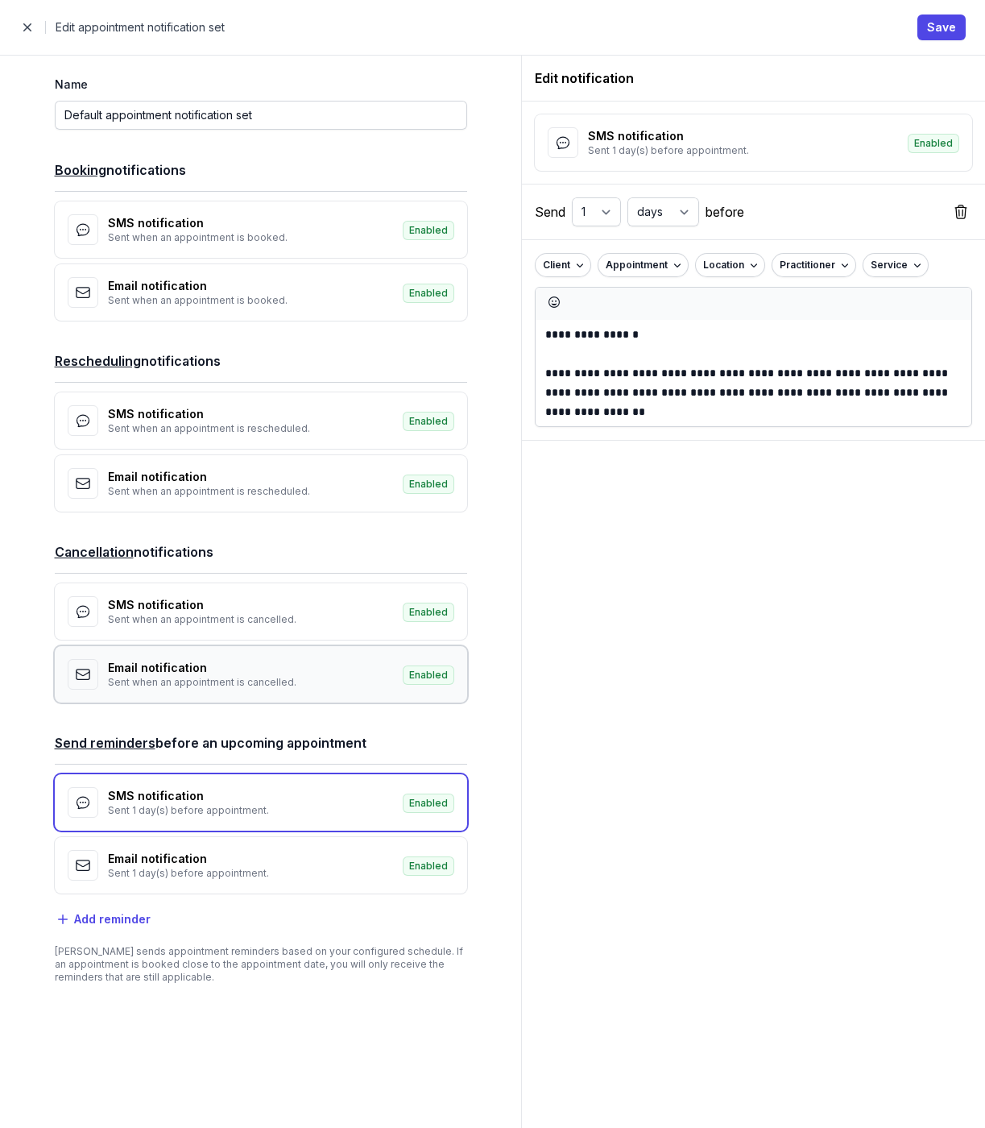
click at [173, 673] on span "Email notification" at bounding box center [157, 668] width 99 height 14
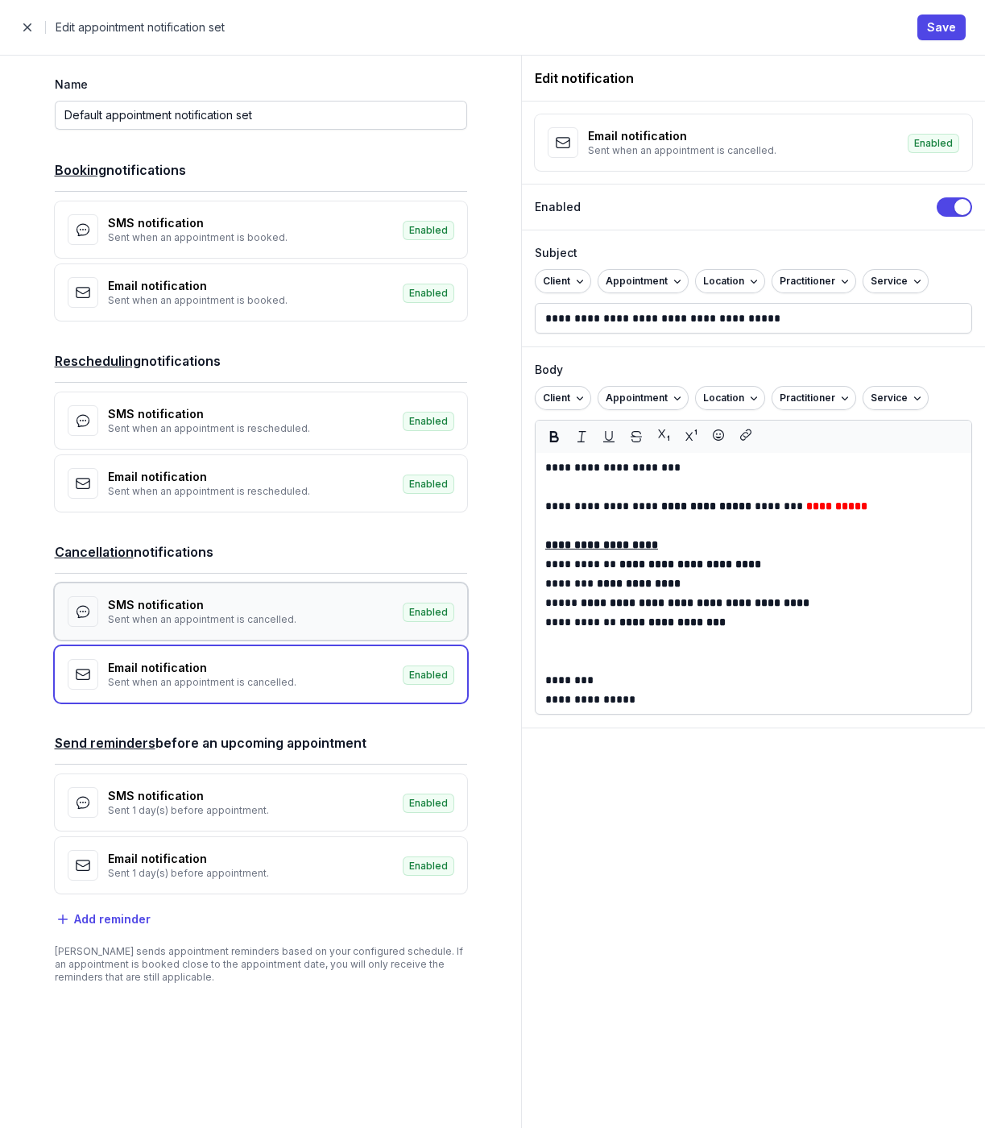
click at [192, 613] on div "Sent when an appointment is cancelled." at bounding box center [250, 619] width 285 height 13
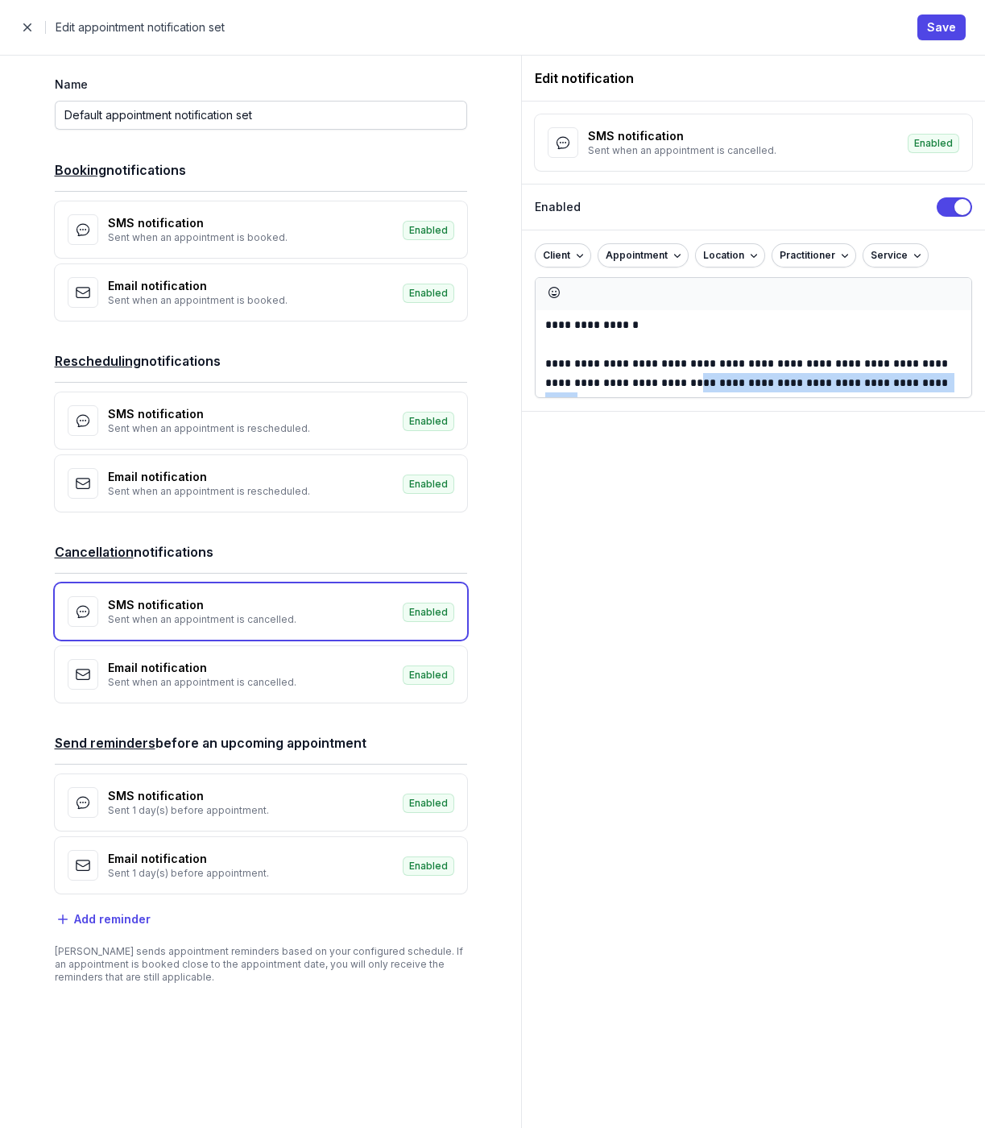
drag, startPoint x: 660, startPoint y: 375, endPoint x: 923, endPoint y: 388, distance: 263.7
click at [923, 388] on p "**********" at bounding box center [753, 373] width 416 height 39
click at [932, 30] on span "Save" at bounding box center [941, 27] width 29 height 19
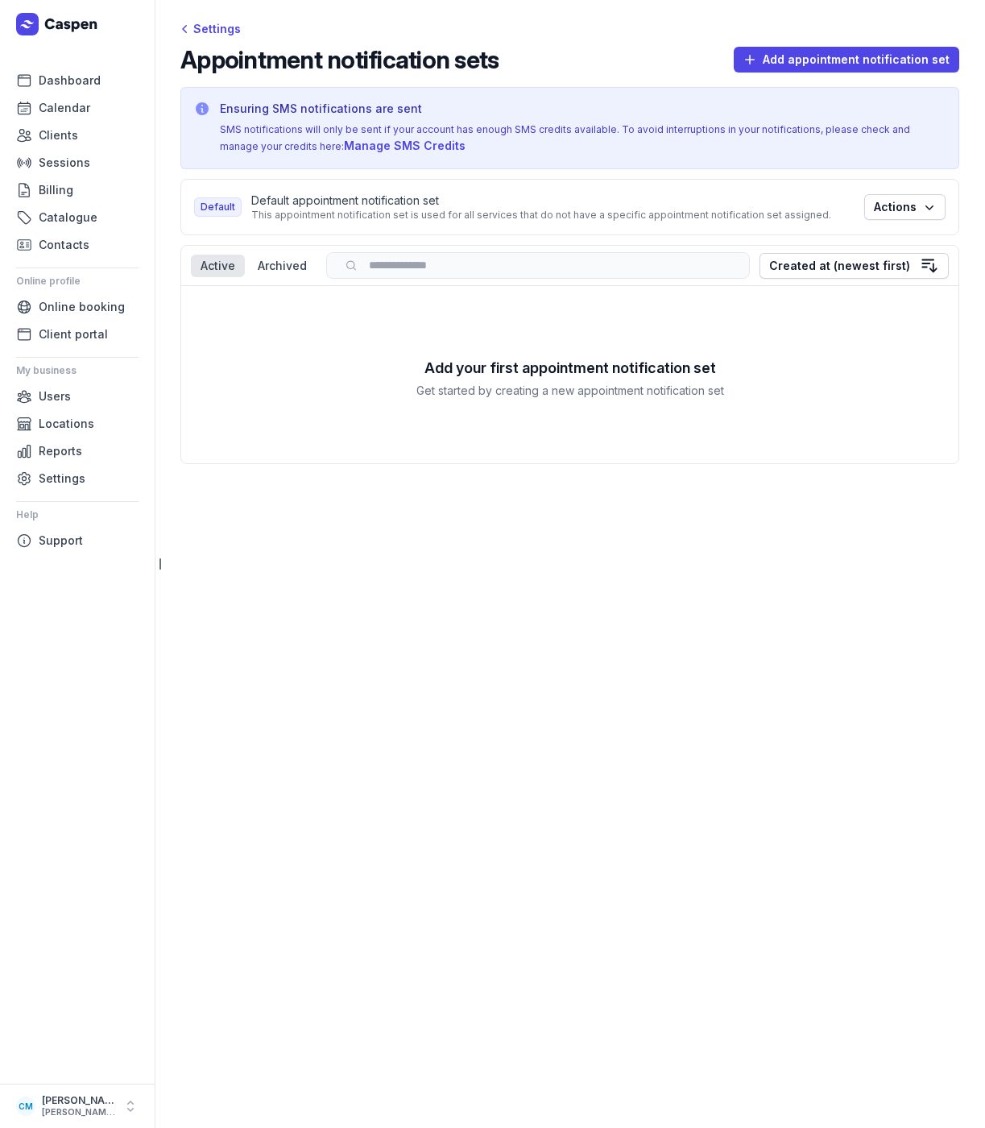
click at [730, 317] on div "Add your first appointment notification set Get started by creating a new appoi…" at bounding box center [569, 374] width 777 height 177
click at [55, 536] on span "Support" at bounding box center [61, 540] width 44 height 19
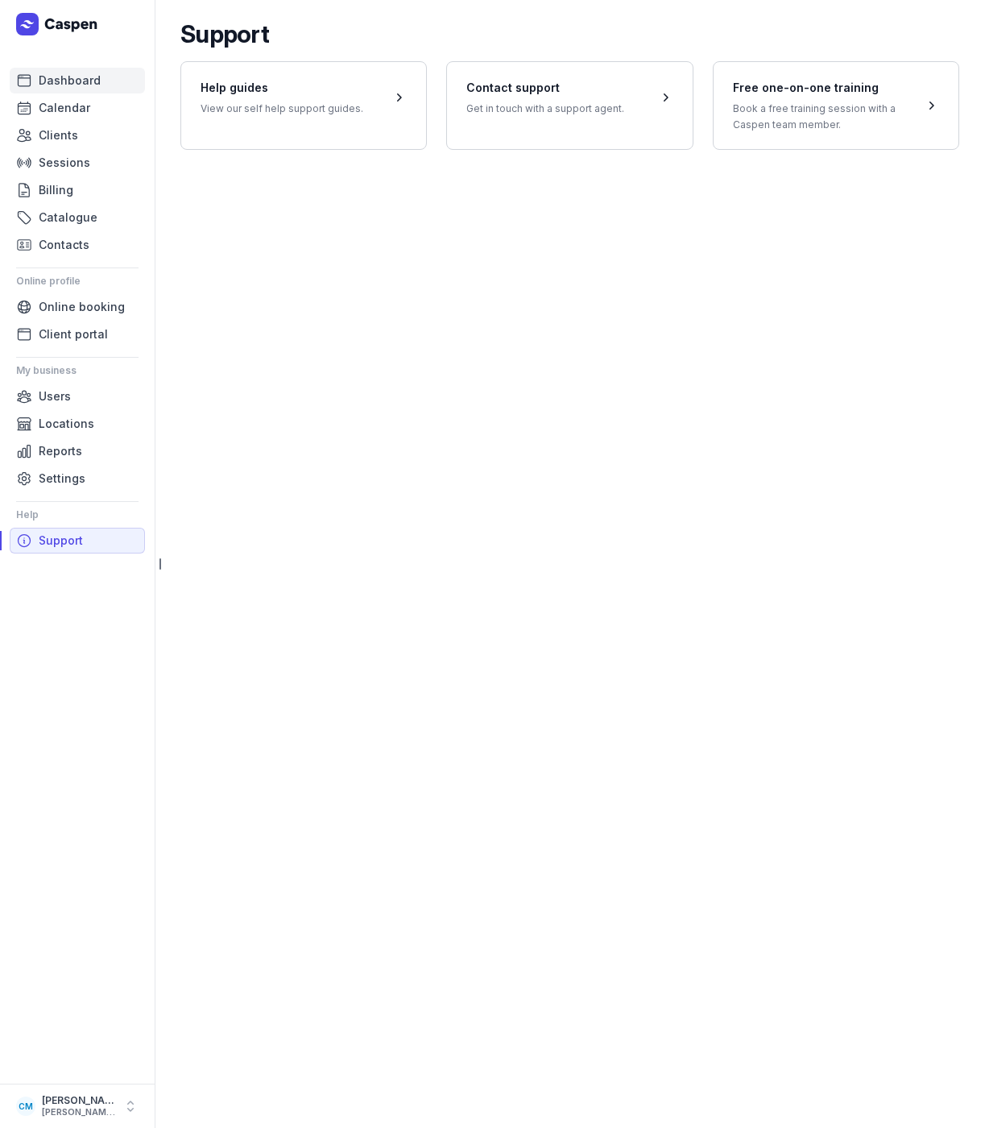
click at [58, 87] on span "Dashboard" at bounding box center [70, 80] width 62 height 19
